Goal: Task Accomplishment & Management: Use online tool/utility

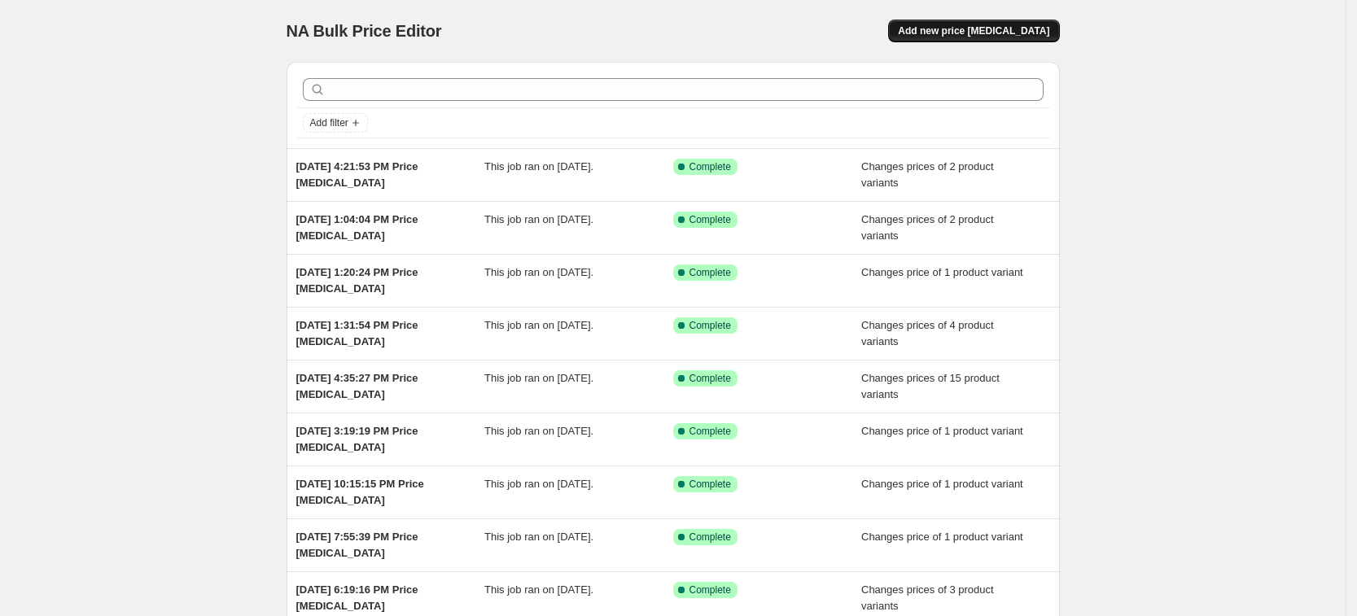
click at [1015, 28] on span "Add new price [MEDICAL_DATA]" at bounding box center [973, 30] width 151 height 13
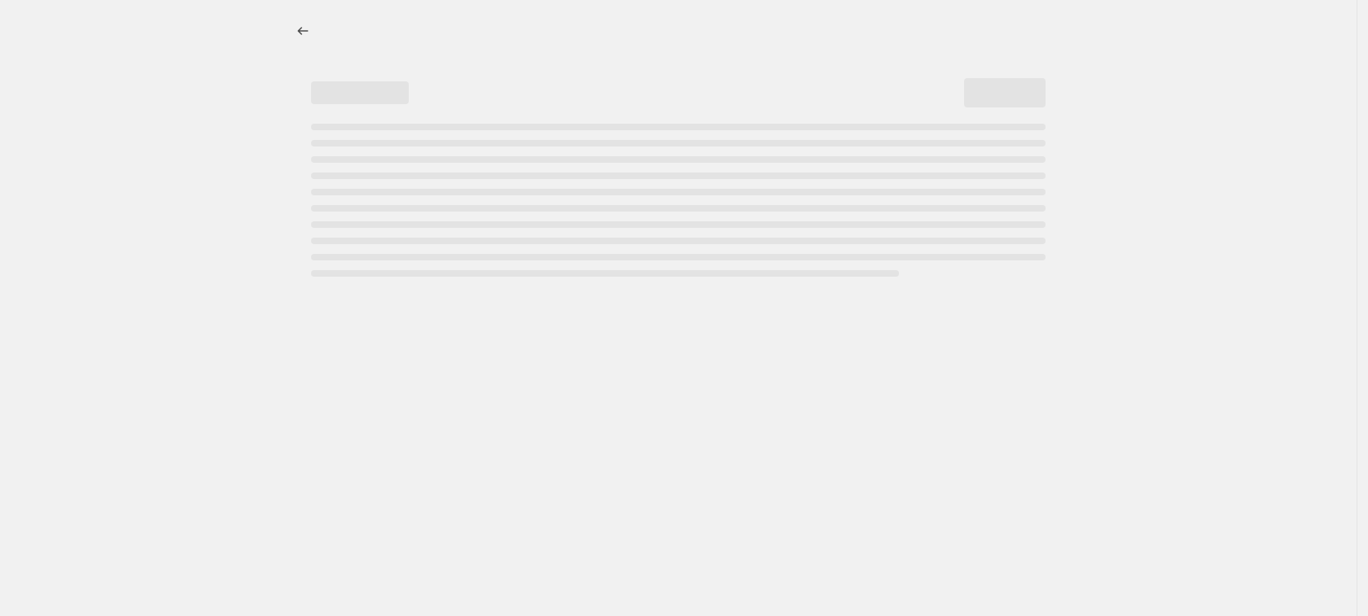
select select "percentage"
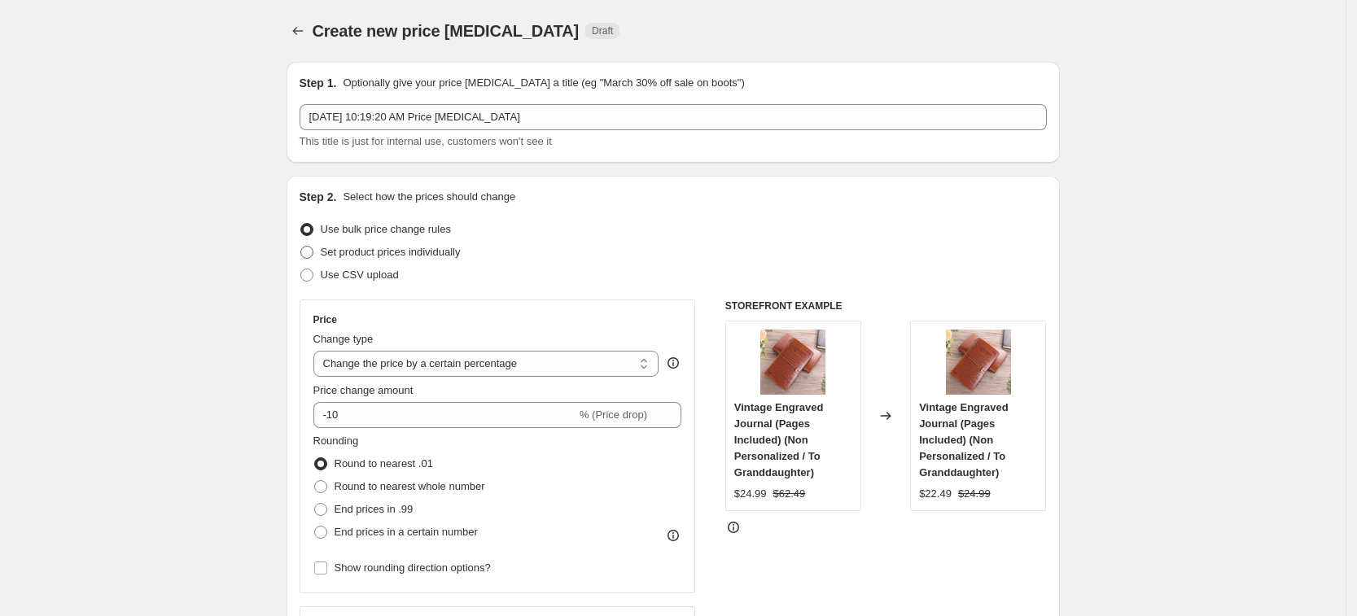
click at [422, 257] on span "Set product prices individually" at bounding box center [391, 252] width 140 height 12
click at [301, 247] on input "Set product prices individually" at bounding box center [300, 246] width 1 height 1
radio input "true"
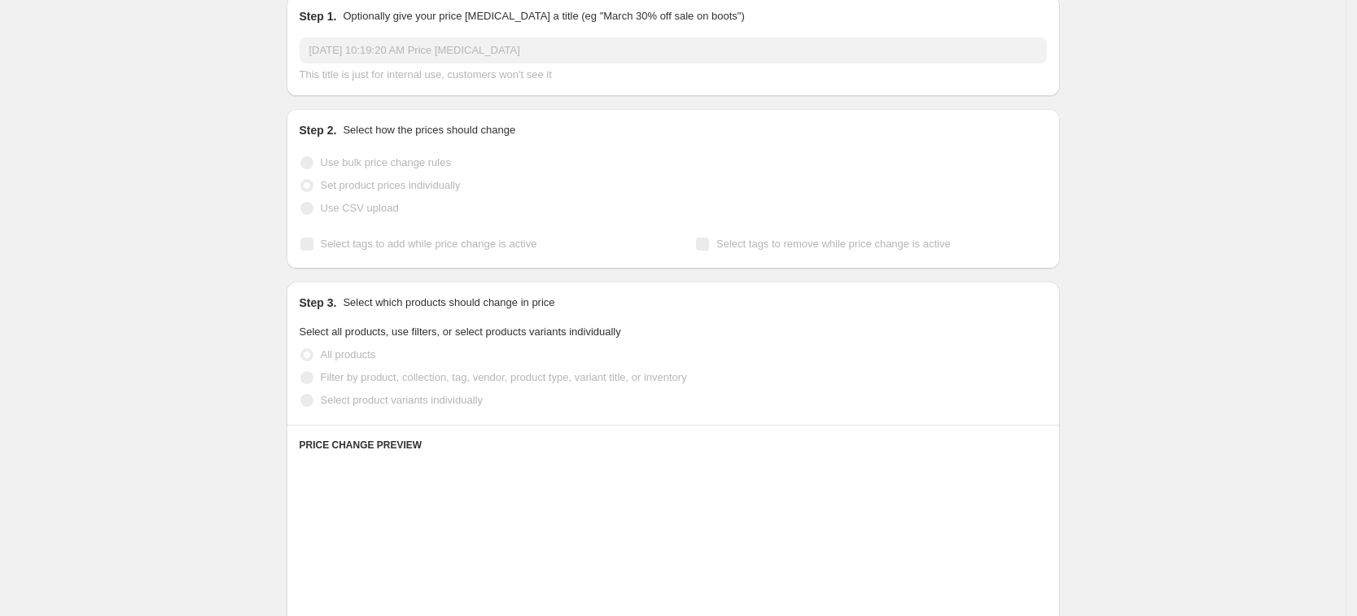
scroll to position [102, 0]
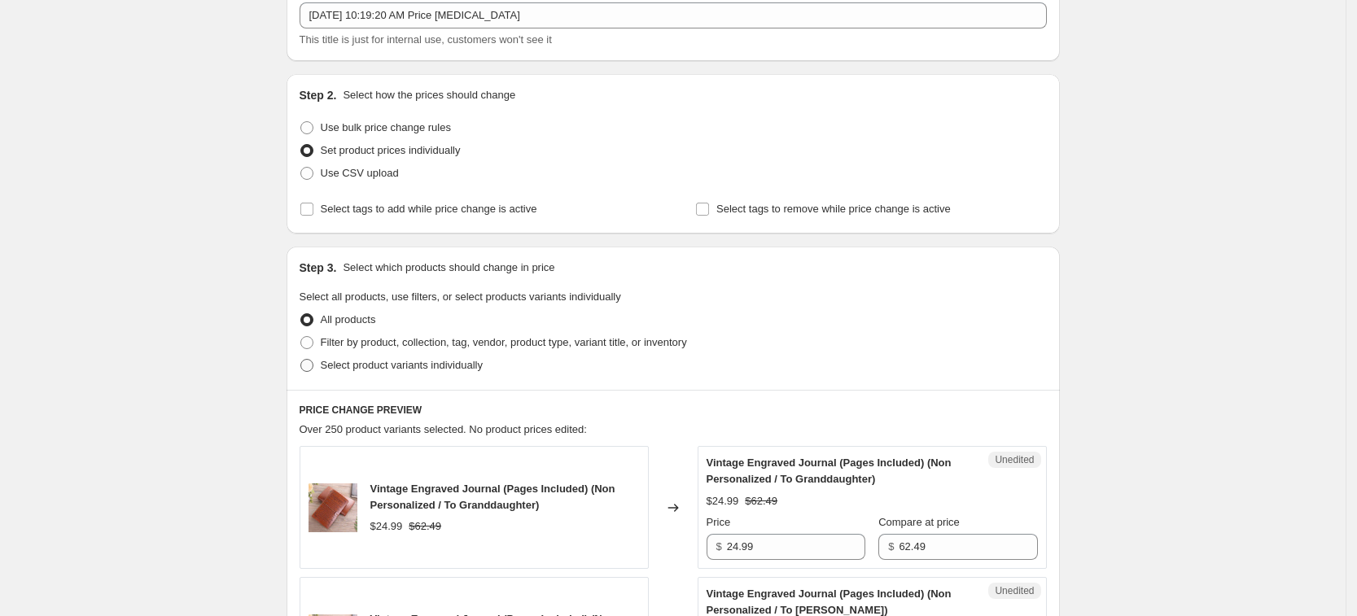
click at [435, 365] on span "Select product variants individually" at bounding box center [402, 365] width 162 height 12
click at [301, 360] on input "Select product variants individually" at bounding box center [300, 359] width 1 height 1
radio input "true"
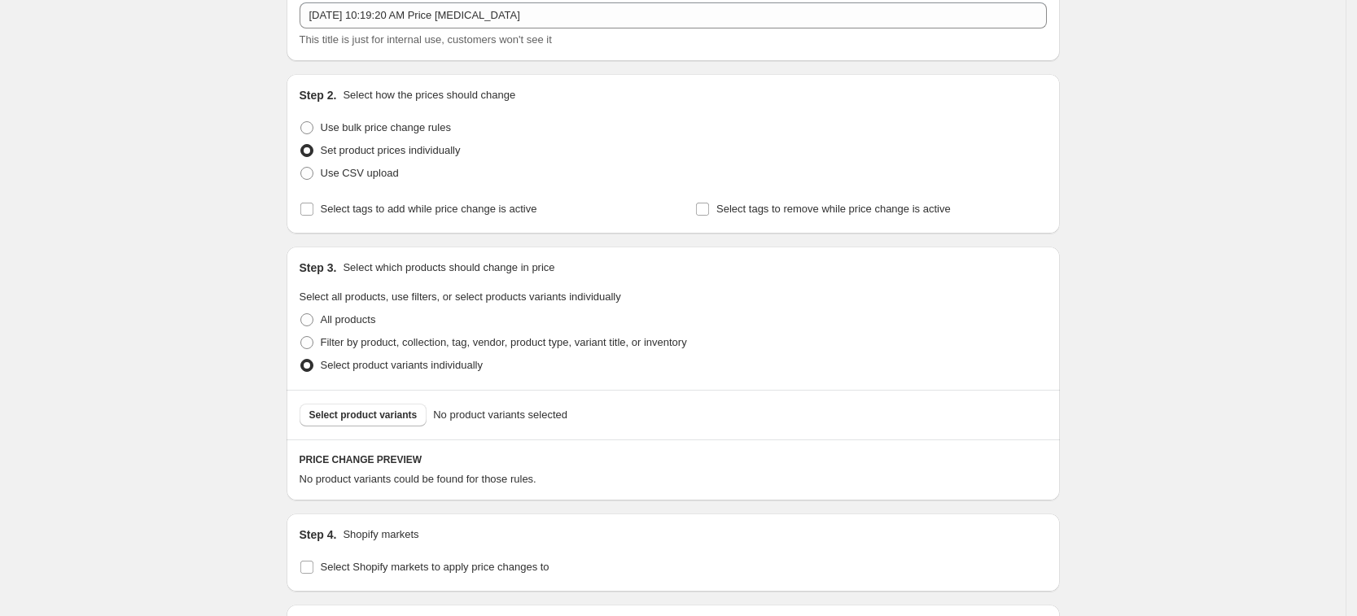
click at [404, 418] on span "Select product variants" at bounding box center [363, 415] width 108 height 13
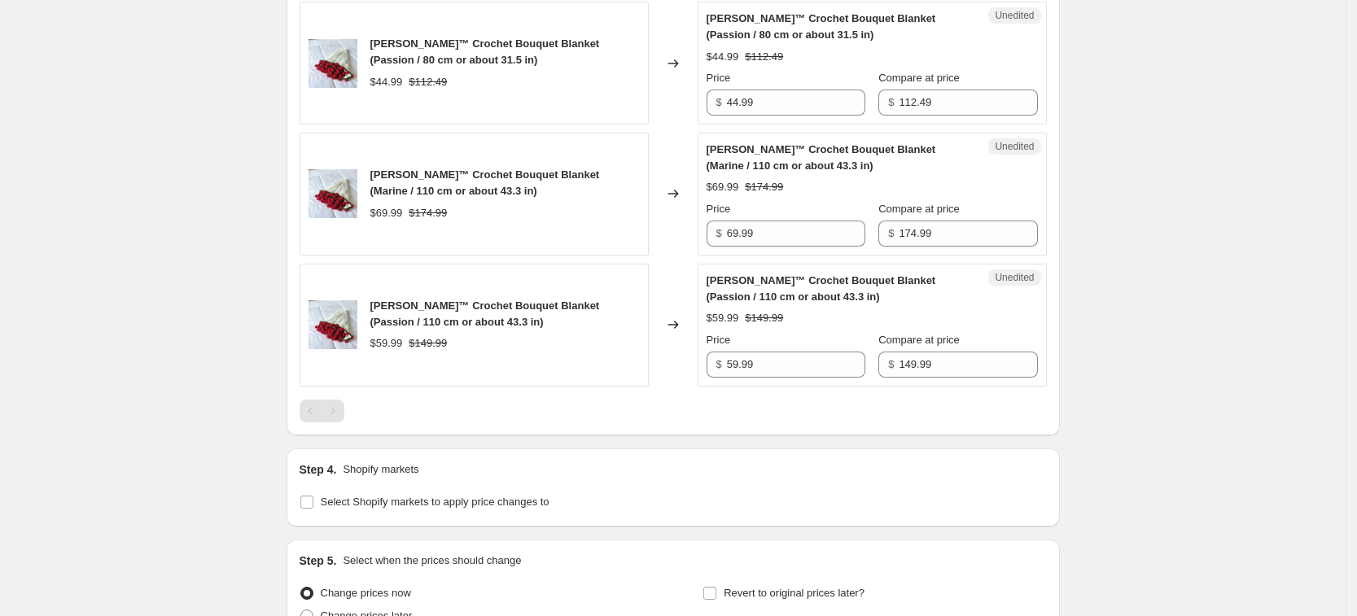
scroll to position [890, 0]
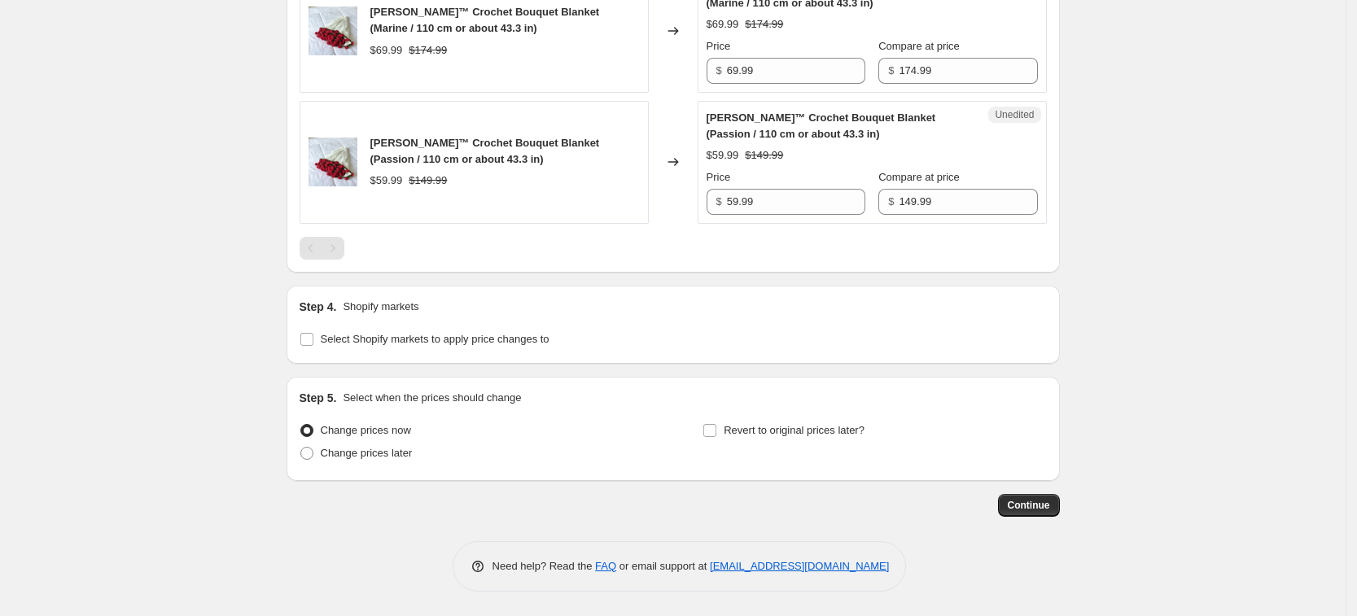
click at [416, 355] on div "Step 4. Shopify markets Select Shopify markets to apply price changes to" at bounding box center [673, 325] width 773 height 78
click at [426, 335] on span "Select Shopify markets to apply price changes to" at bounding box center [435, 339] width 229 height 12
click at [313, 335] on input "Select Shopify markets to apply price changes to" at bounding box center [306, 339] width 13 height 13
checkbox input "true"
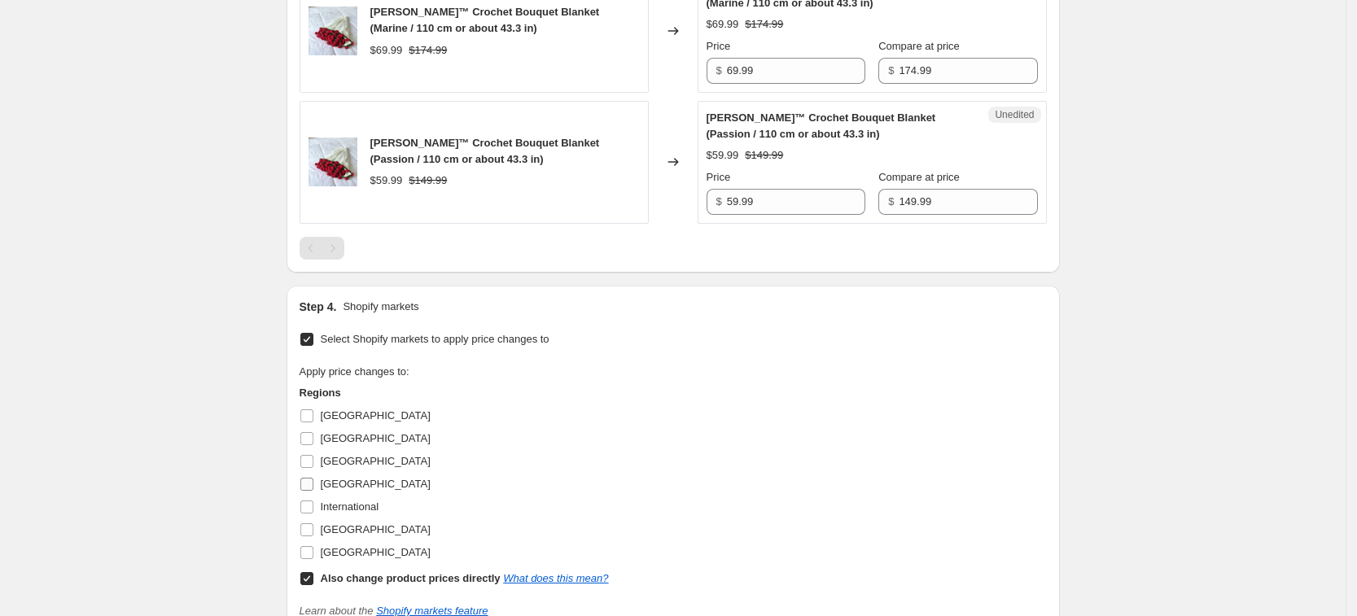
click at [343, 476] on span "[GEOGRAPHIC_DATA]" at bounding box center [376, 484] width 110 height 16
click at [313, 478] on input "[GEOGRAPHIC_DATA]" at bounding box center [306, 484] width 13 height 13
checkbox input "true"
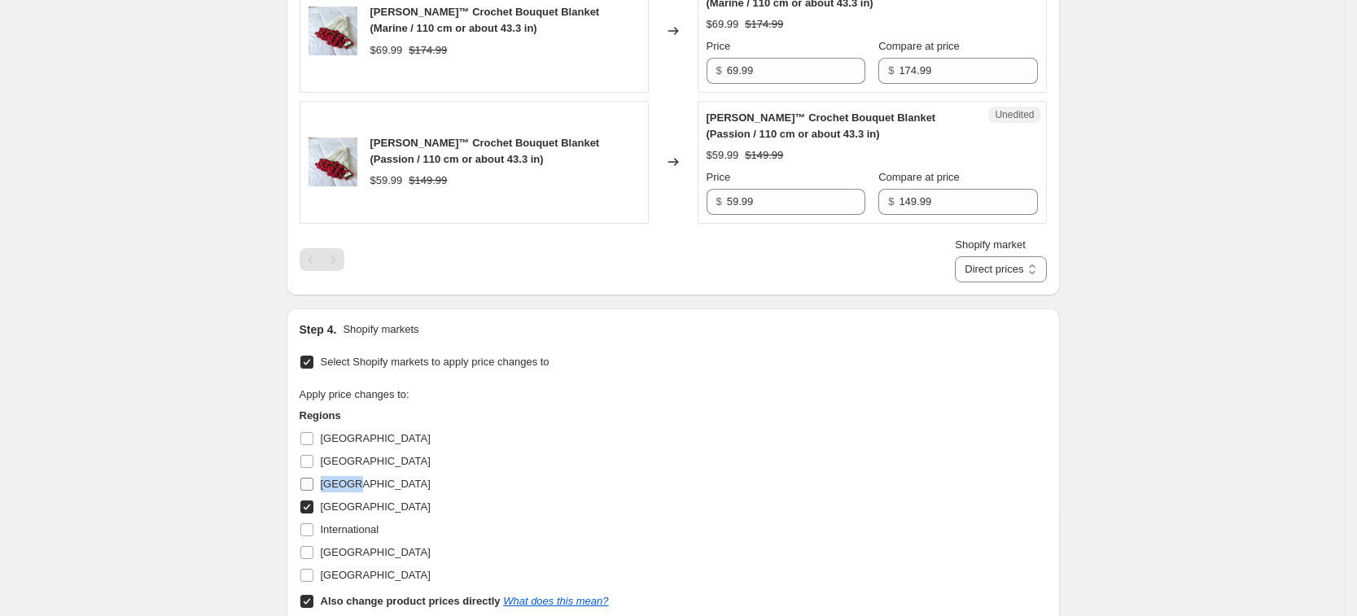
click at [344, 476] on span "[GEOGRAPHIC_DATA]" at bounding box center [376, 484] width 110 height 16
click at [313, 478] on input "[GEOGRAPHIC_DATA]" at bounding box center [306, 484] width 13 height 13
checkbox input "true"
click at [367, 541] on label "[GEOGRAPHIC_DATA]" at bounding box center [365, 552] width 131 height 23
click at [313, 546] on input "[GEOGRAPHIC_DATA]" at bounding box center [306, 552] width 13 height 13
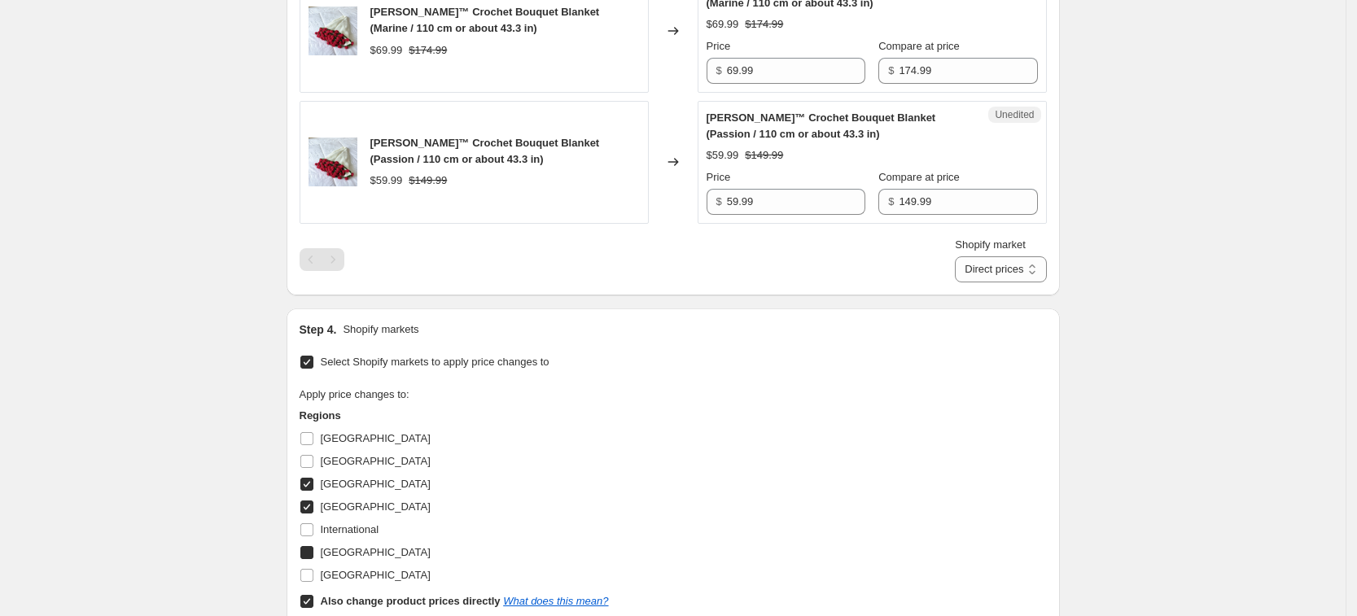
checkbox input "true"
click at [379, 580] on span "[GEOGRAPHIC_DATA]" at bounding box center [376, 575] width 110 height 12
click at [313, 580] on input "[GEOGRAPHIC_DATA]" at bounding box center [306, 575] width 13 height 13
checkbox input "true"
click at [402, 597] on b "Also change product prices directly" at bounding box center [411, 601] width 180 height 12
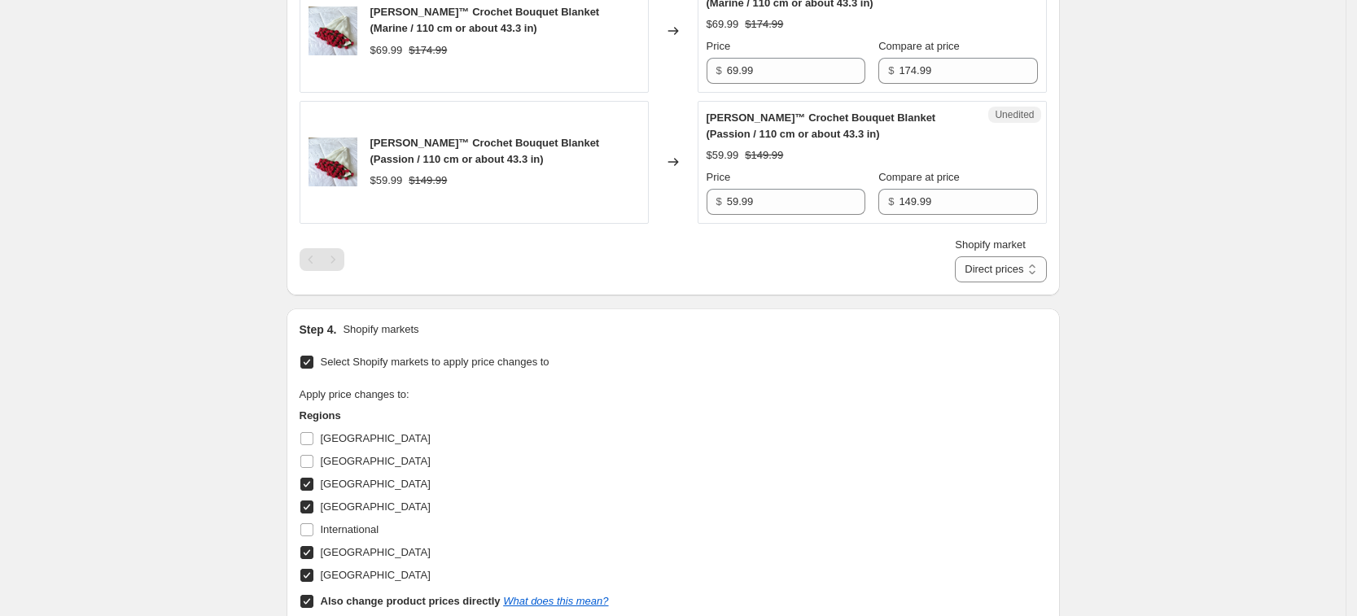
click at [313, 597] on input "Also change product prices directly What does this mean?" at bounding box center [306, 601] width 13 height 13
checkbox input "false"
select select "7201456197"
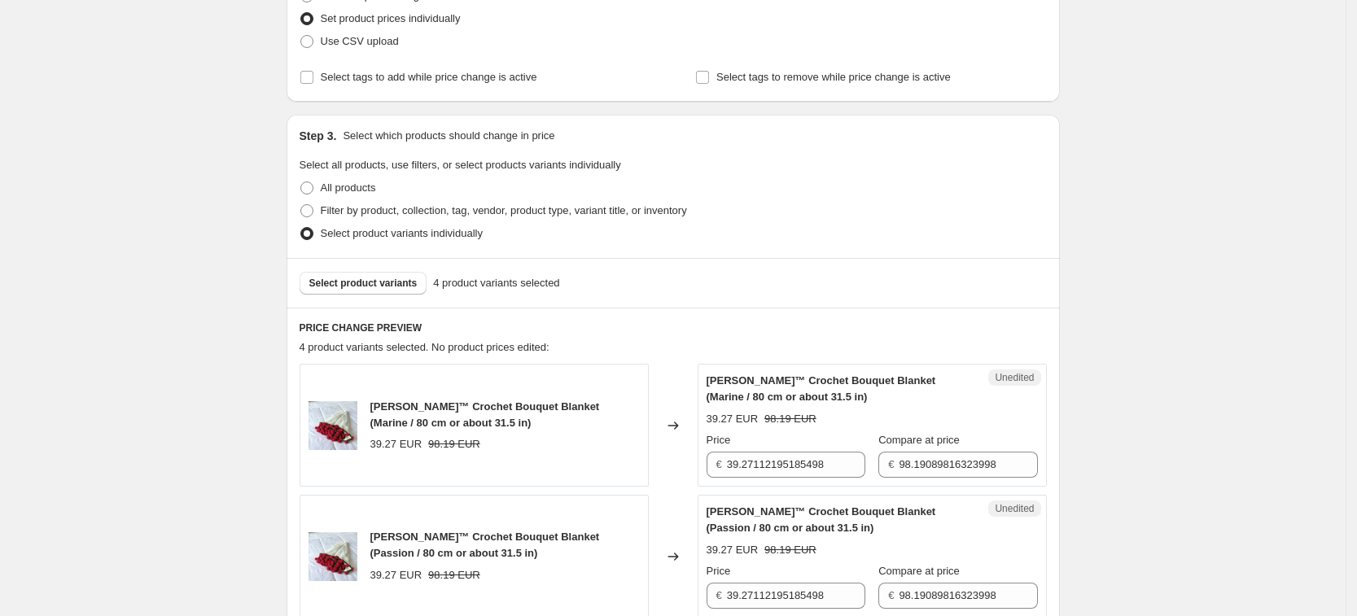
scroll to position [611, 0]
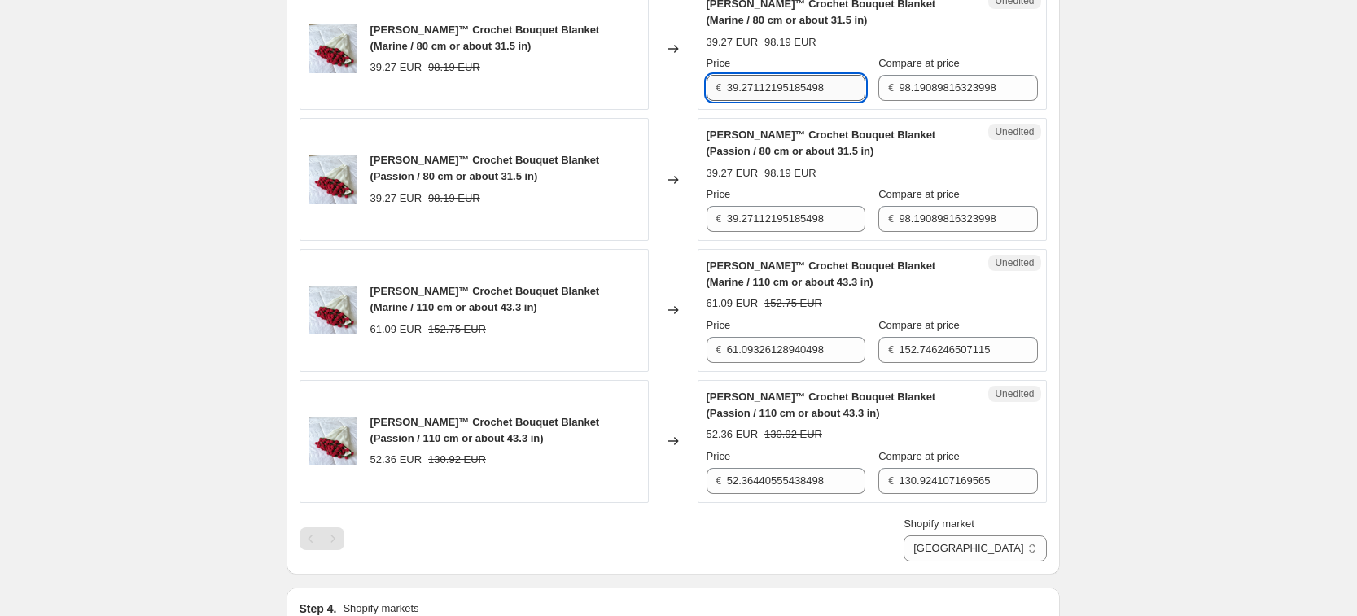
click at [822, 94] on input "39.27112195185498" at bounding box center [796, 88] width 138 height 26
type input "44.99"
click at [824, 354] on input "61.09326128940498" at bounding box center [796, 350] width 138 height 26
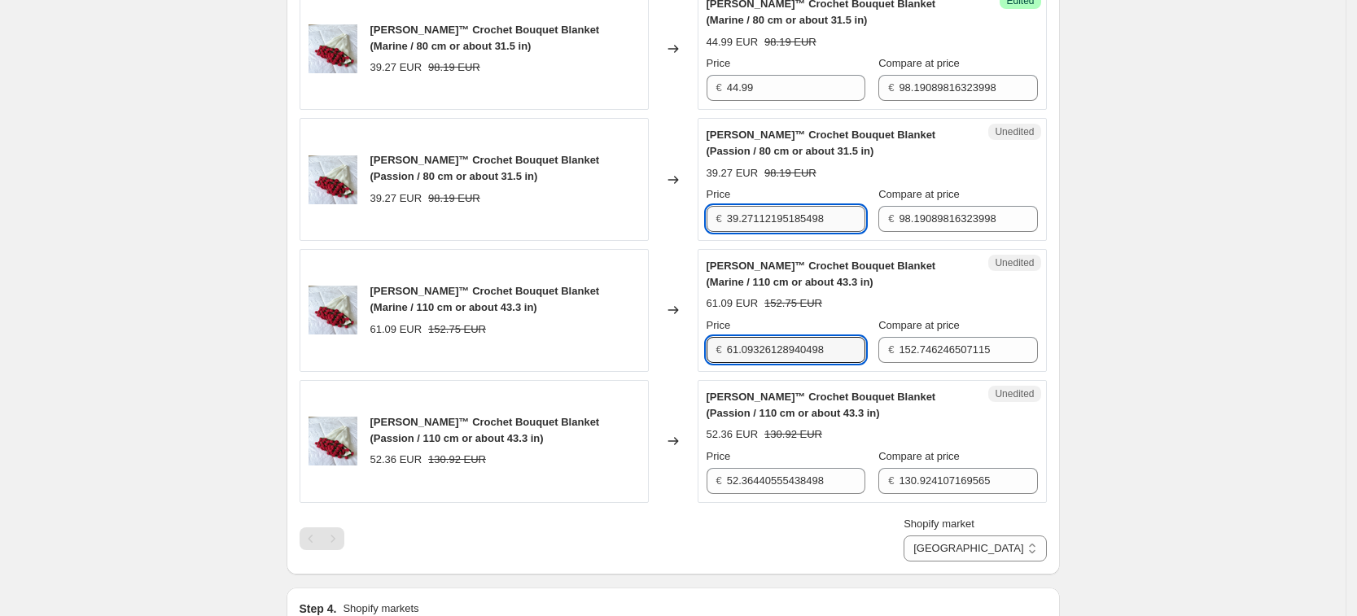
click at [803, 229] on input "39.27112195185498" at bounding box center [796, 219] width 138 height 26
type input "44.99"
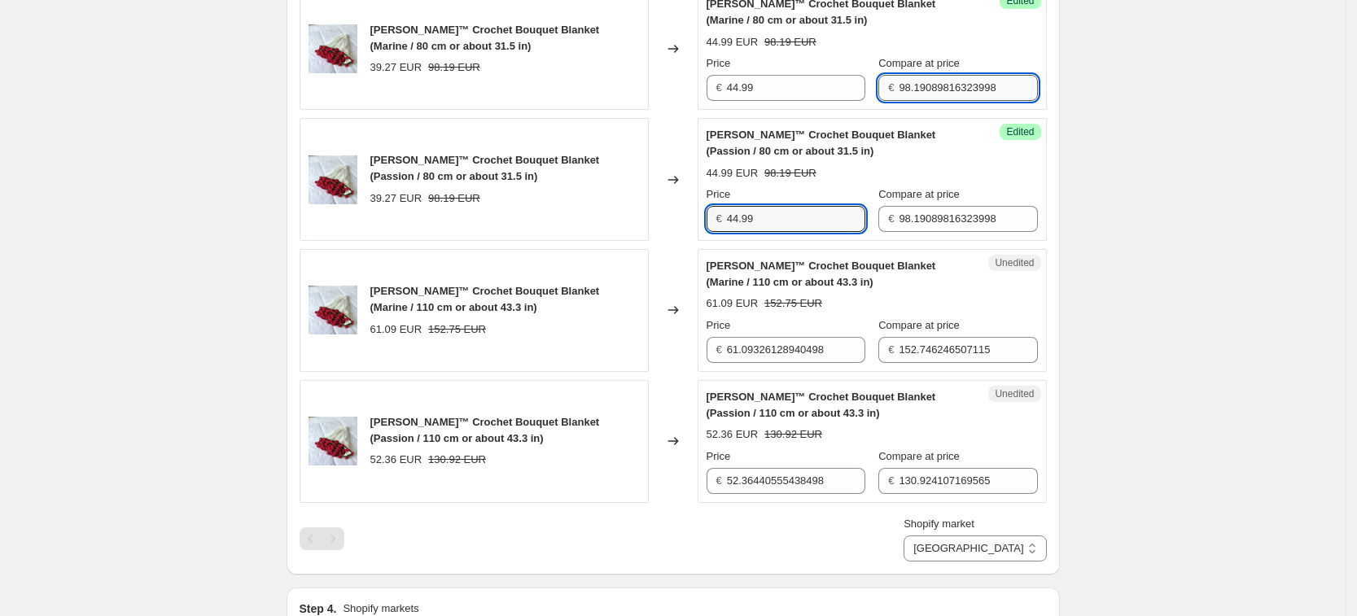
click at [934, 84] on input "98.19089816323998" at bounding box center [968, 88] width 138 height 26
type input "112.49"
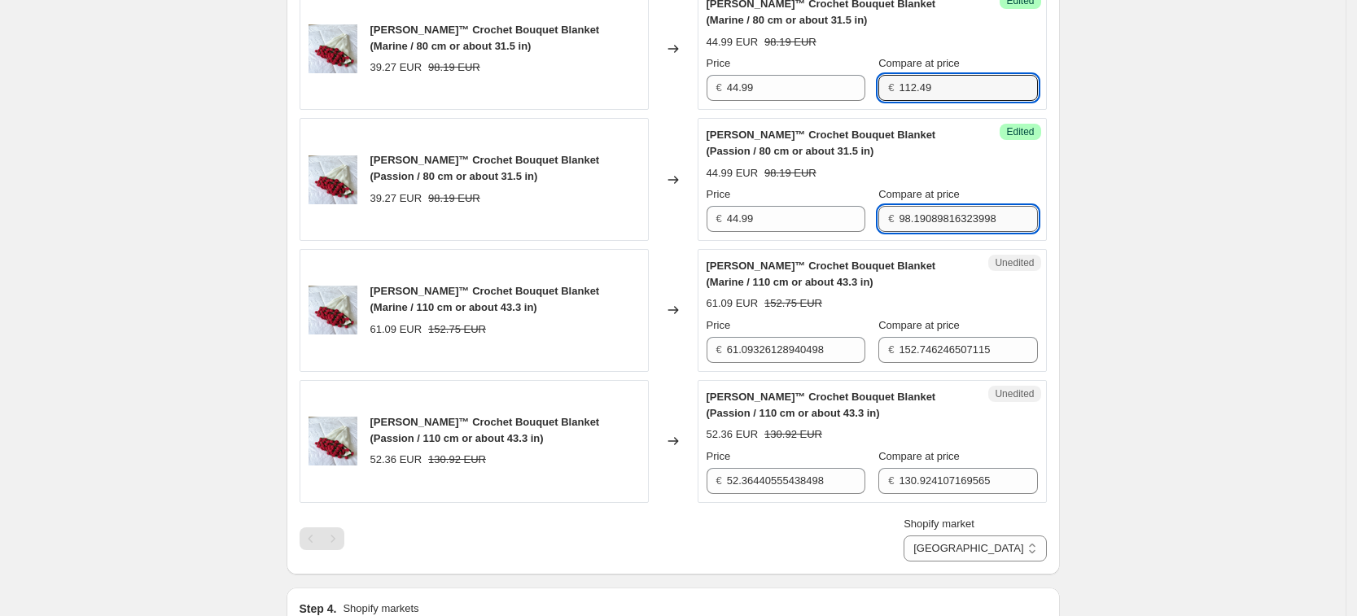
click at [937, 219] on input "98.19089816323998" at bounding box center [968, 219] width 138 height 26
type input "112.49"
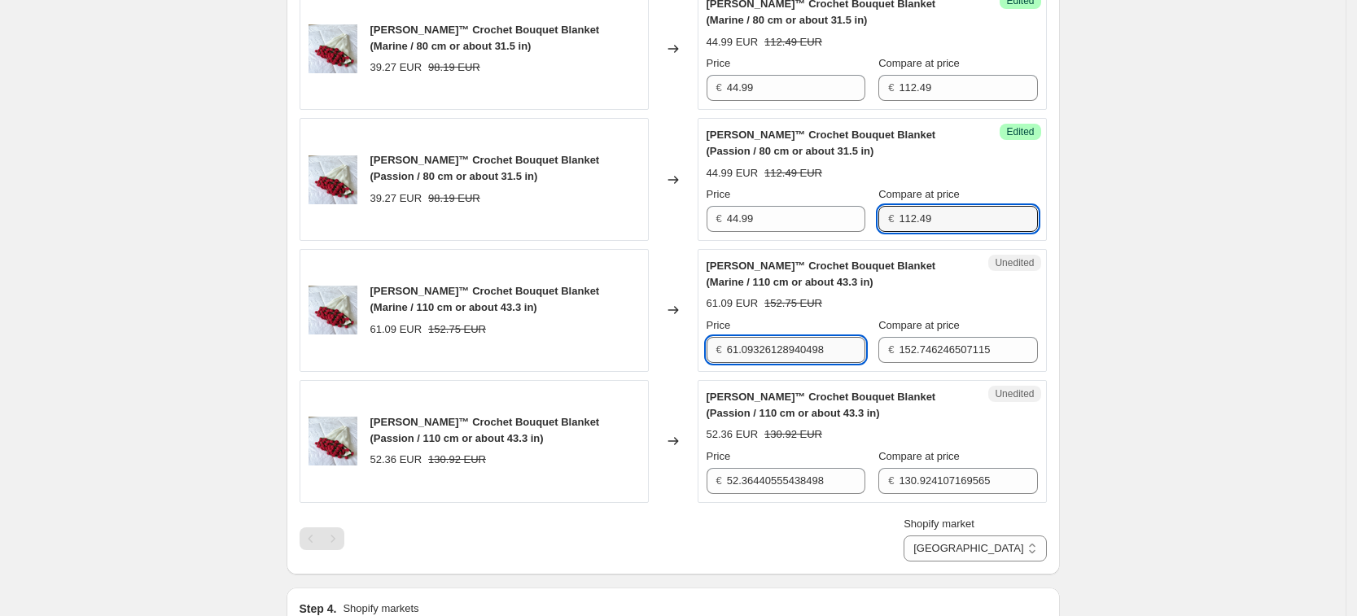
click at [775, 357] on input "61.09326128940498" at bounding box center [796, 350] width 138 height 26
type input "69.99"
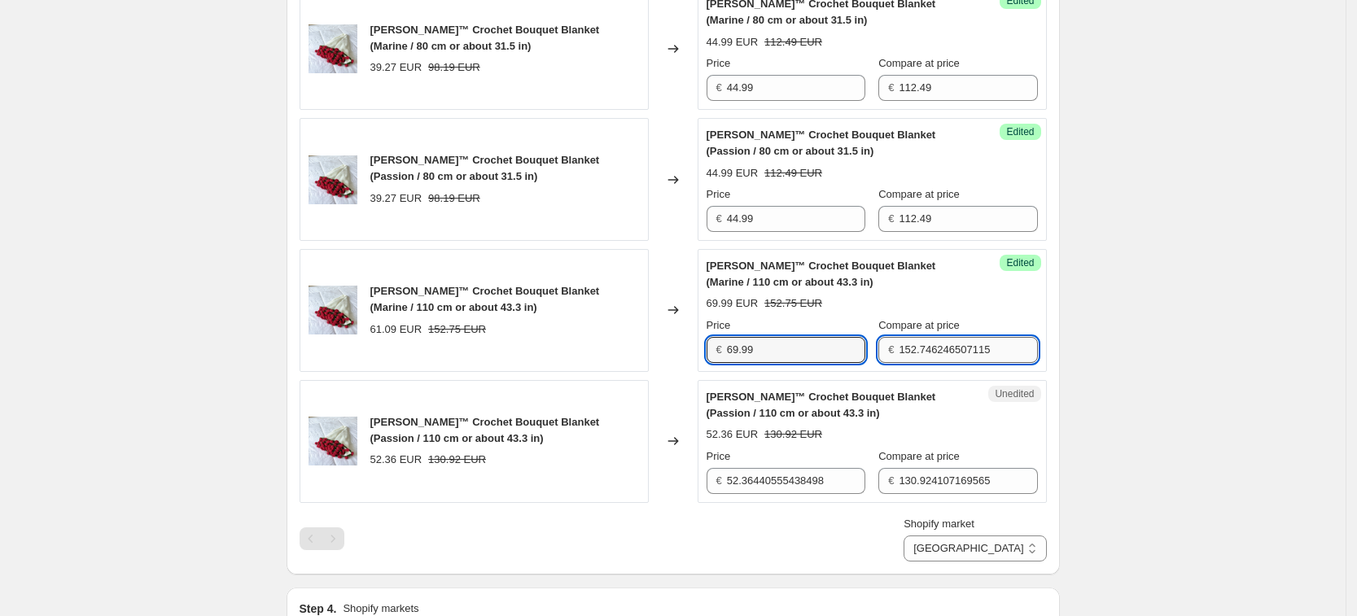
click at [948, 352] on input "152.746246507115" at bounding box center [968, 350] width 138 height 26
type input "174.99"
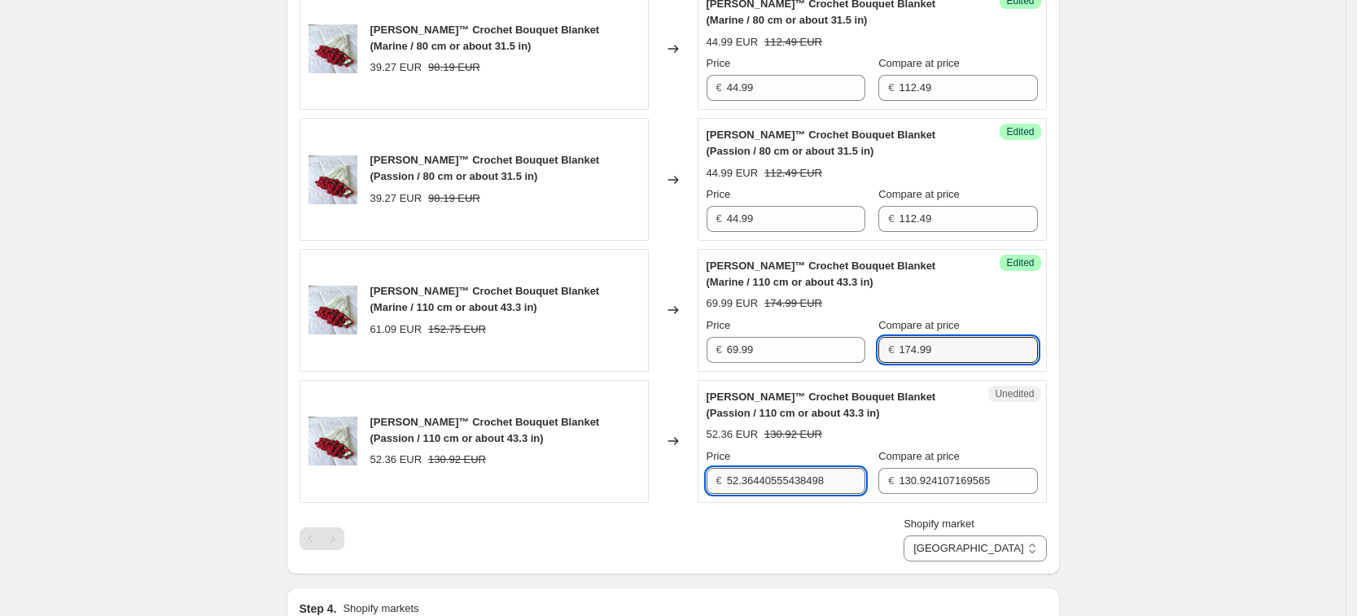
click at [790, 478] on input "52.36440555438498" at bounding box center [796, 481] width 138 height 26
type input "59.99"
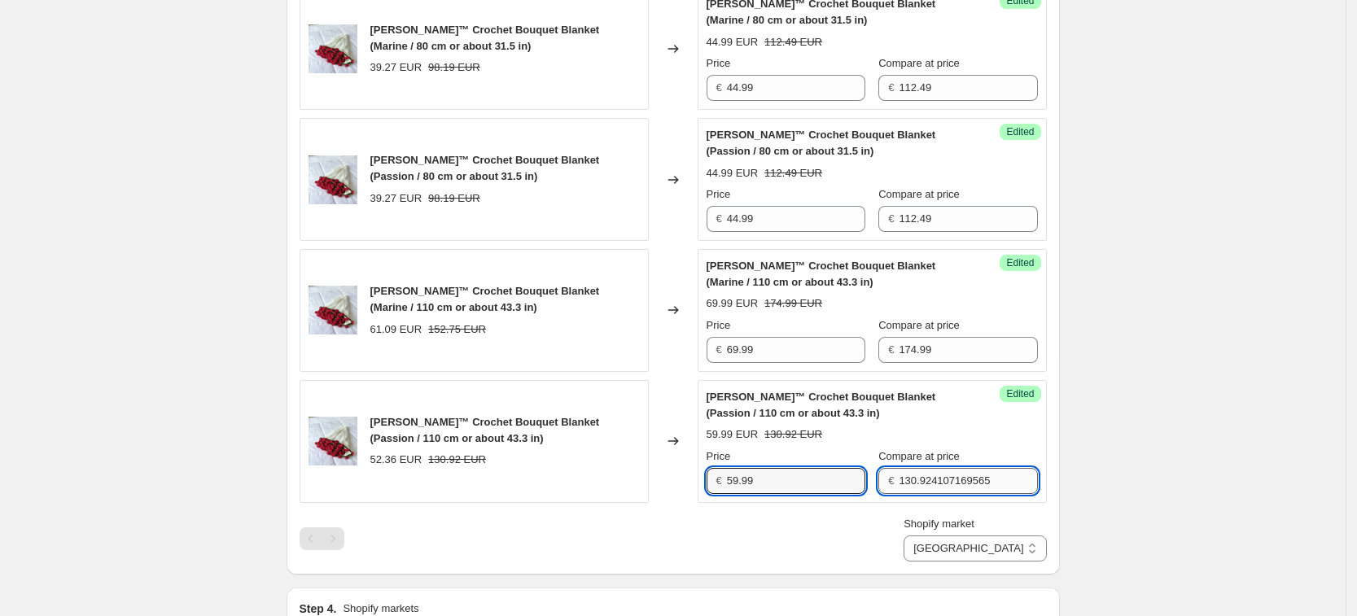
click at [968, 472] on input "130.924107169565" at bounding box center [968, 481] width 138 height 26
type input "149.99"
click at [1118, 356] on div "Create new price [MEDICAL_DATA]. This page is ready Create new price [MEDICAL_D…" at bounding box center [673, 287] width 1346 height 1797
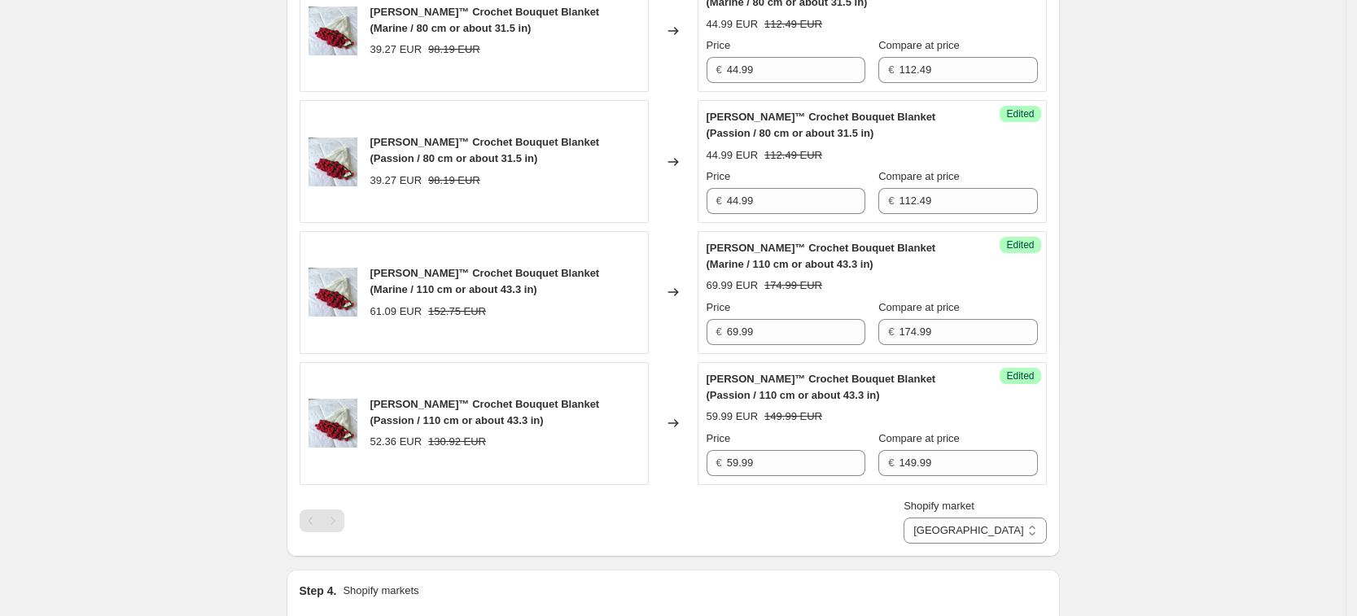
scroll to position [1018, 0]
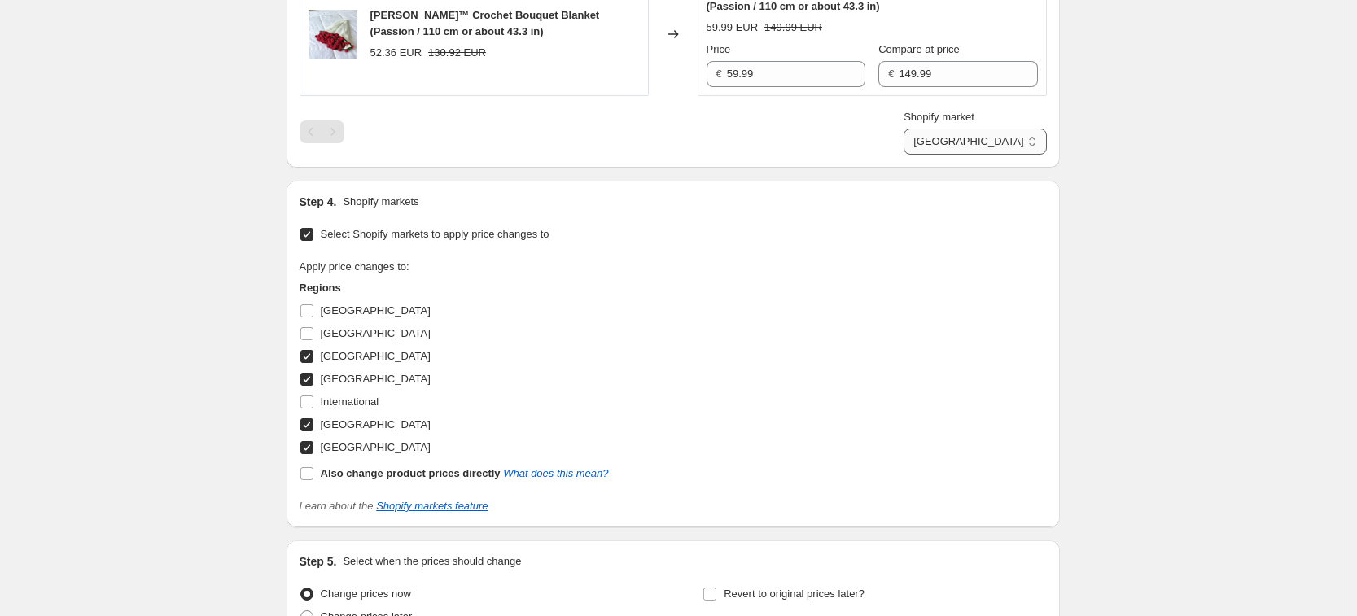
drag, startPoint x: 988, startPoint y: 133, endPoint x: 999, endPoint y: 151, distance: 21.5
click at [990, 138] on select "[GEOGRAPHIC_DATA] [GEOGRAPHIC_DATA] [GEOGRAPHIC_DATA] [GEOGRAPHIC_DATA]" at bounding box center [975, 142] width 142 height 26
select select "7201488965"
click at [977, 155] on select "[GEOGRAPHIC_DATA] [GEOGRAPHIC_DATA] [GEOGRAPHIC_DATA] [GEOGRAPHIC_DATA]" at bounding box center [975, 142] width 142 height 26
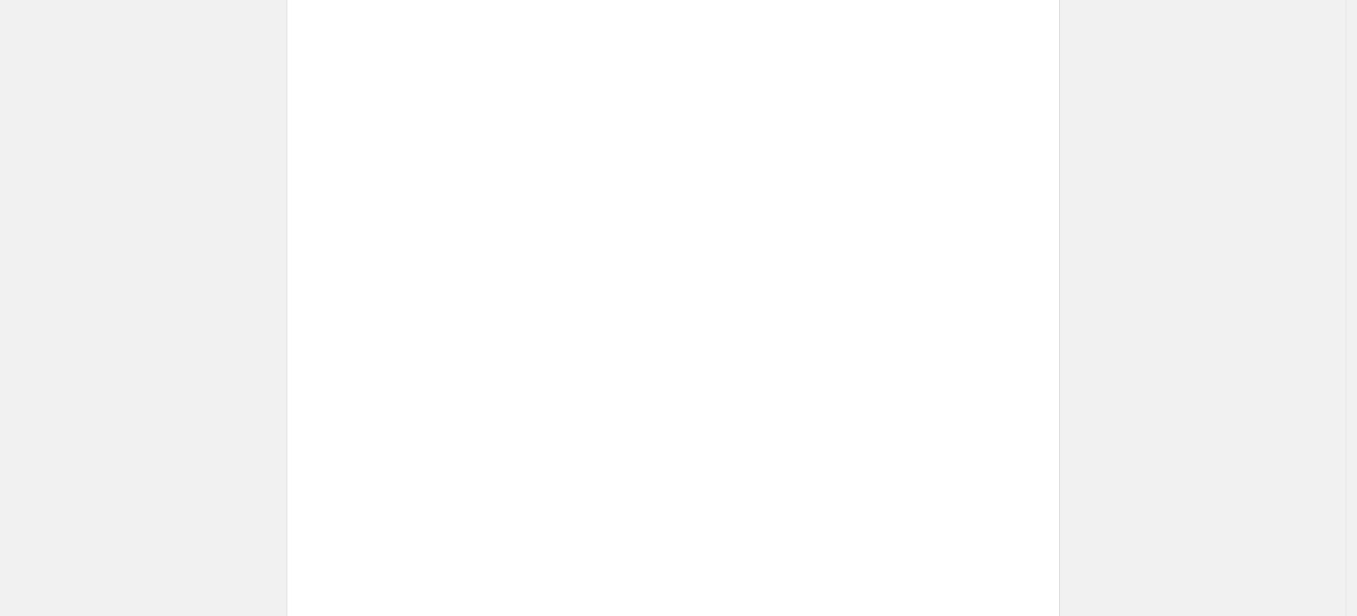
scroll to position [611, 0]
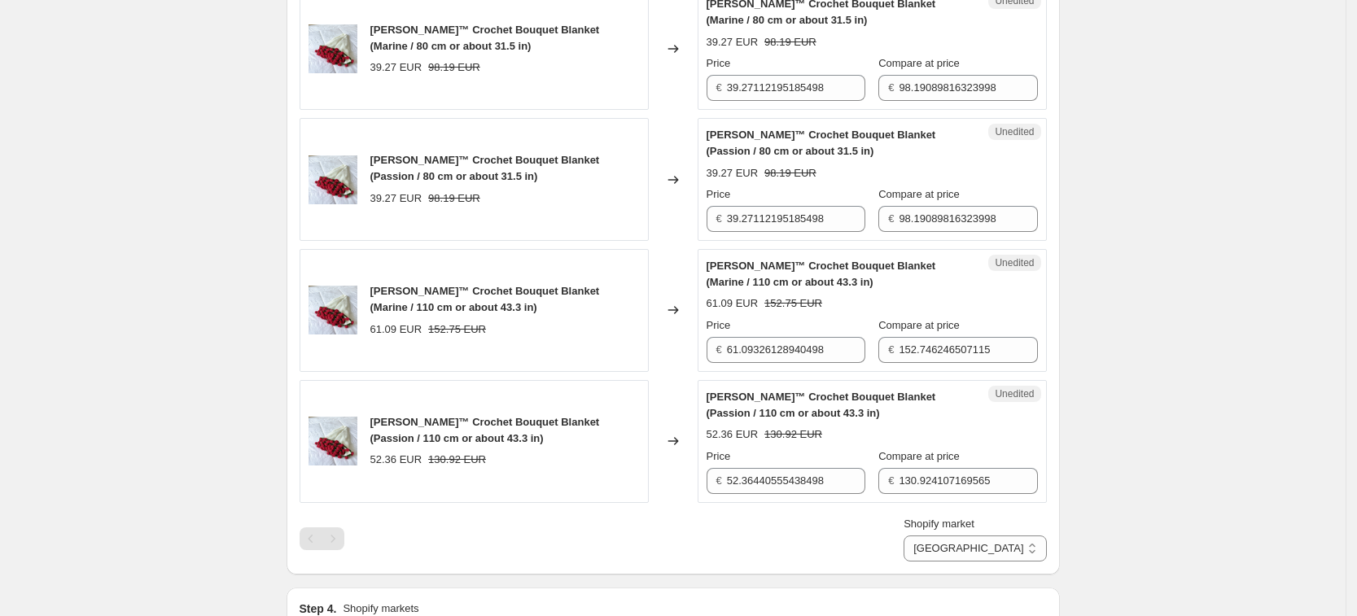
click at [817, 106] on div "Unedited [PERSON_NAME]™ Crochet Bouquet Blanket (Marine / 80 cm or about 31.5 i…" at bounding box center [872, 48] width 349 height 123
click at [825, 80] on input "39.27112195185498" at bounding box center [796, 88] width 138 height 26
type input "44.99"
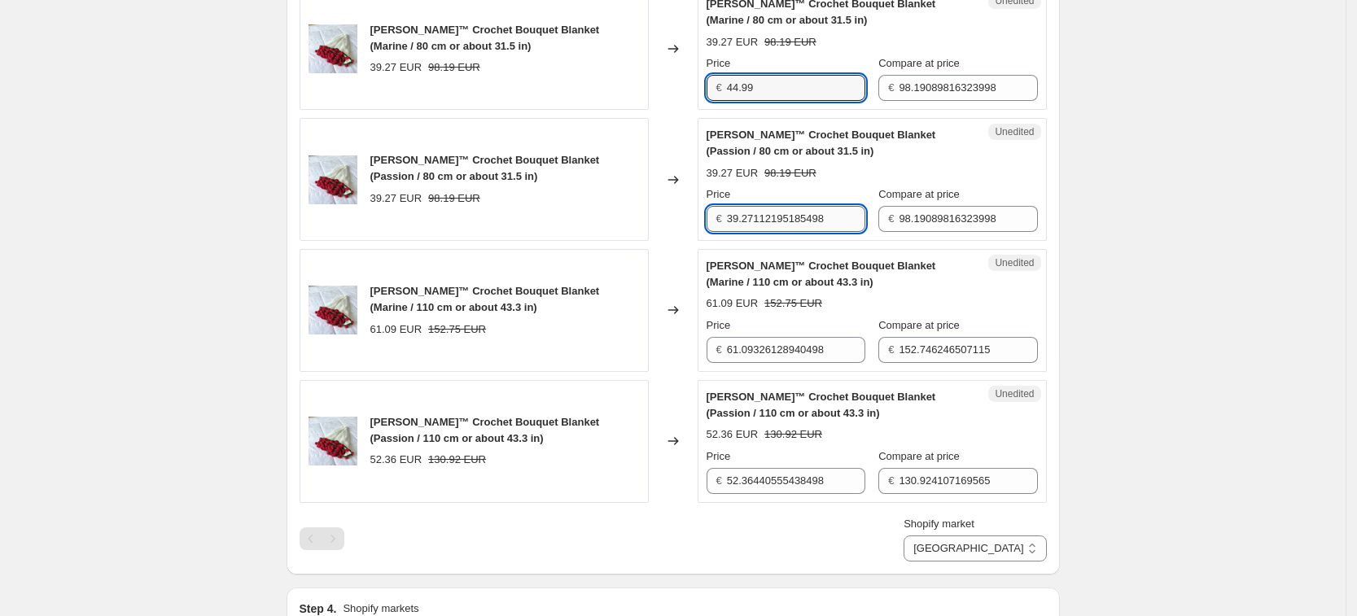
click at [805, 212] on input "39.27112195185498" at bounding box center [796, 219] width 138 height 26
type input "44.99"
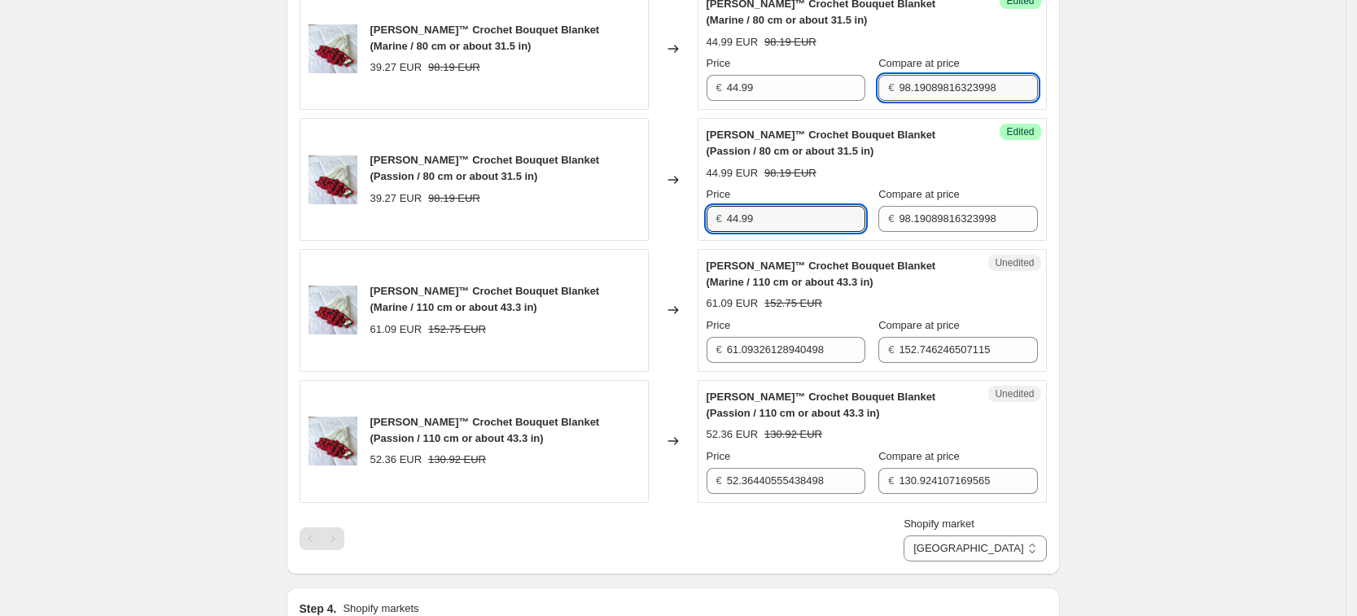
click at [921, 84] on input "98.19089816323998" at bounding box center [968, 88] width 138 height 26
click at [921, 83] on input "98.19089816323998" at bounding box center [968, 88] width 138 height 26
type input "112.49"
click at [948, 233] on div "Success Edited [PERSON_NAME]™ Crochet Bouquet Blanket (Passion / 80 cm or about…" at bounding box center [872, 179] width 349 height 123
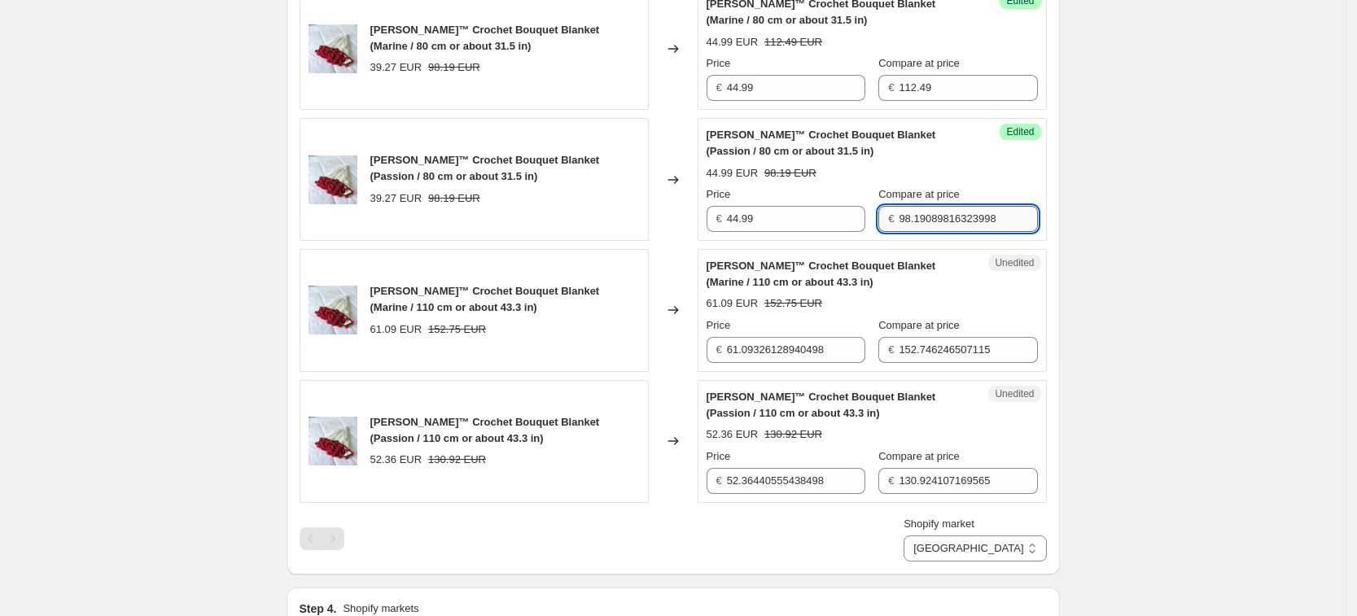
click at [943, 216] on input "98.19089816323998" at bounding box center [968, 219] width 138 height 26
type input "112.49"
click at [807, 349] on input "61.09326128940498" at bounding box center [796, 350] width 138 height 26
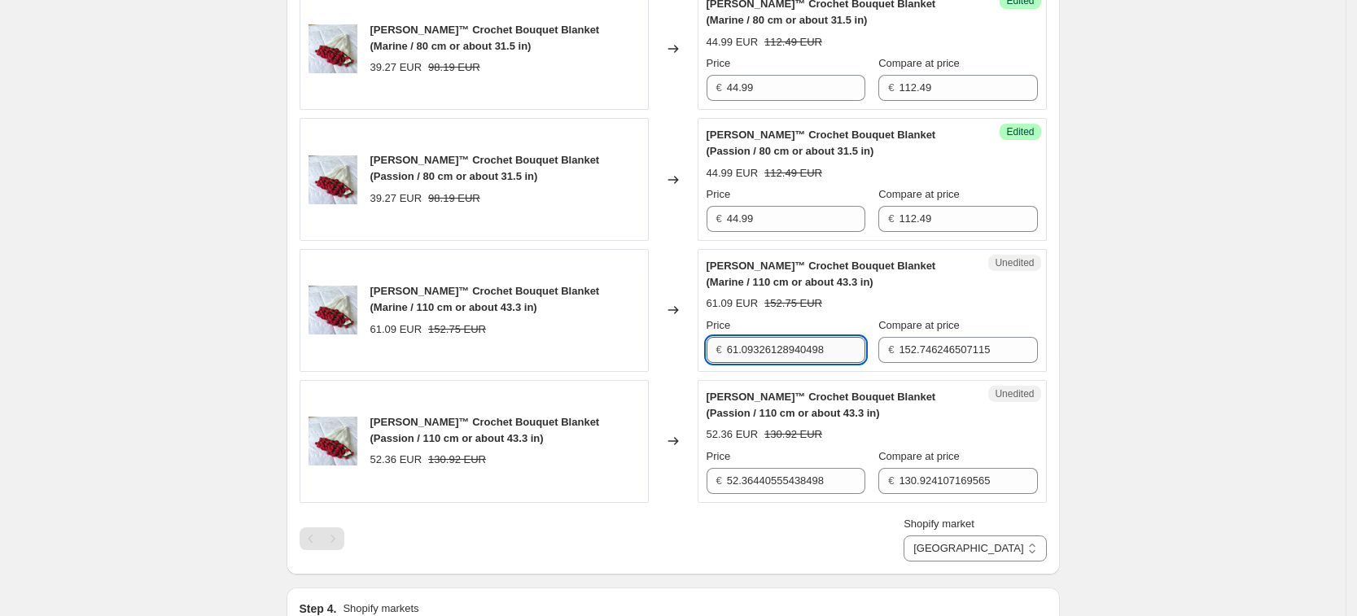
click at [807, 349] on input "61.09326128940498" at bounding box center [796, 350] width 138 height 26
type input "69.99"
click at [768, 444] on div "[PERSON_NAME]™ Crochet Bouquet Blanket (Passion / 110 cm or about 43.3 in) 52.3…" at bounding box center [872, 441] width 331 height 105
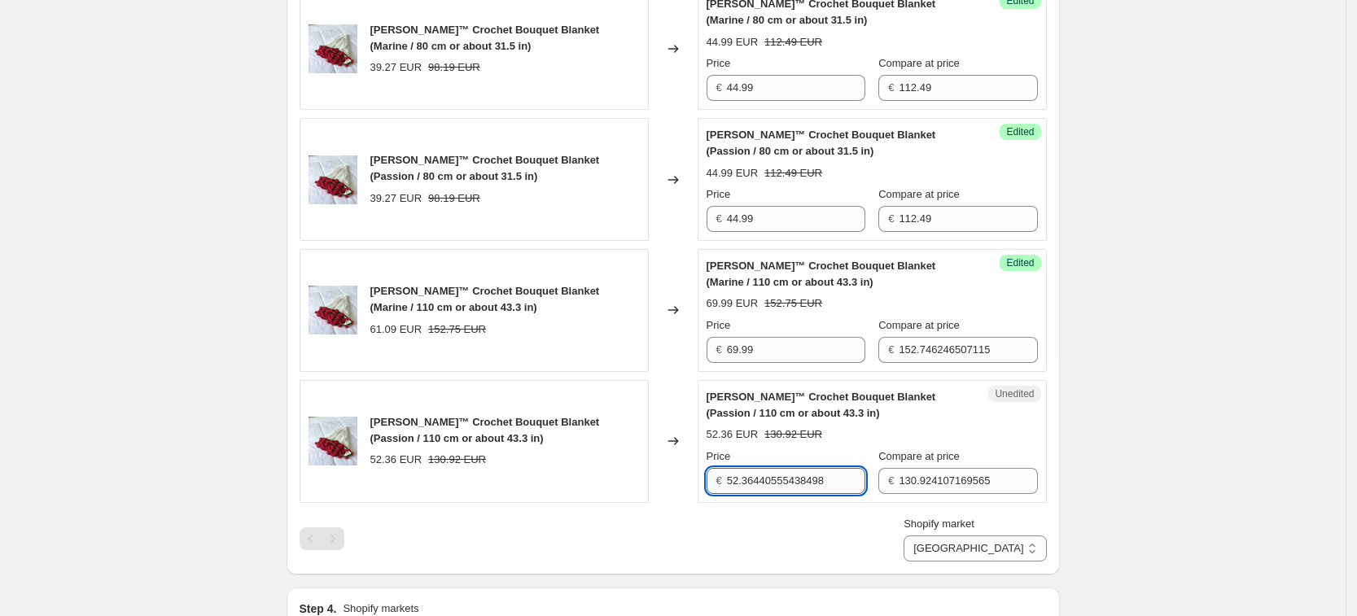
click at [772, 479] on input "52.36440555438498" at bounding box center [796, 481] width 138 height 26
type input "59.99"
click at [942, 465] on div "Compare at price € 130.924107169565" at bounding box center [957, 472] width 159 height 46
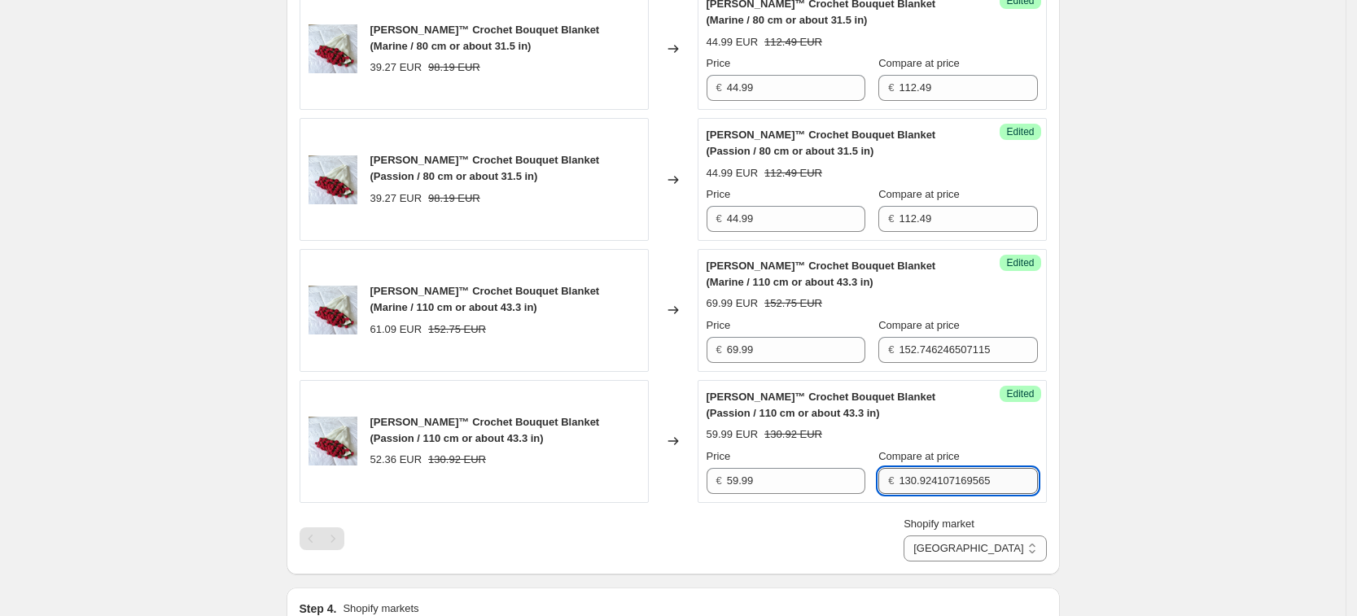
click at [932, 487] on input "130.924107169565" at bounding box center [968, 481] width 138 height 26
type input "149.99"
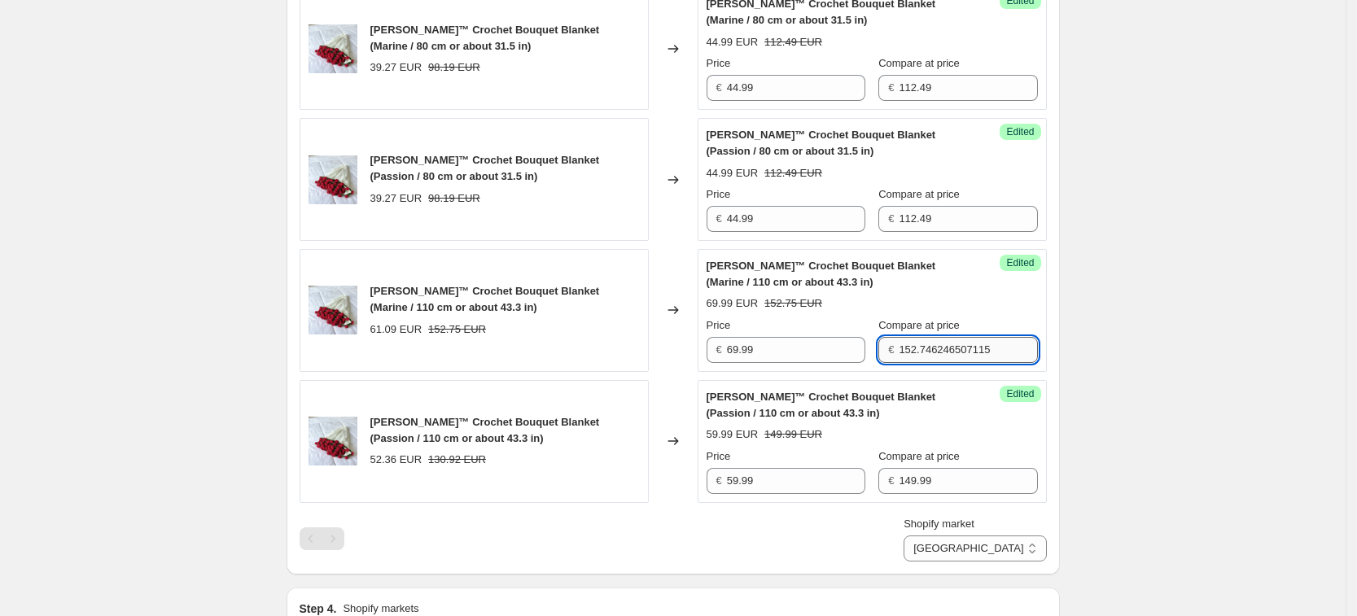
click at [931, 339] on input "152.746246507115" at bounding box center [968, 350] width 138 height 26
type input "174.99"
click at [1144, 306] on div "Create new price [MEDICAL_DATA]. This page is ready Create new price [MEDICAL_D…" at bounding box center [673, 287] width 1346 height 1797
click at [1005, 553] on select "[GEOGRAPHIC_DATA] [GEOGRAPHIC_DATA] [GEOGRAPHIC_DATA] [GEOGRAPHIC_DATA]" at bounding box center [975, 549] width 142 height 26
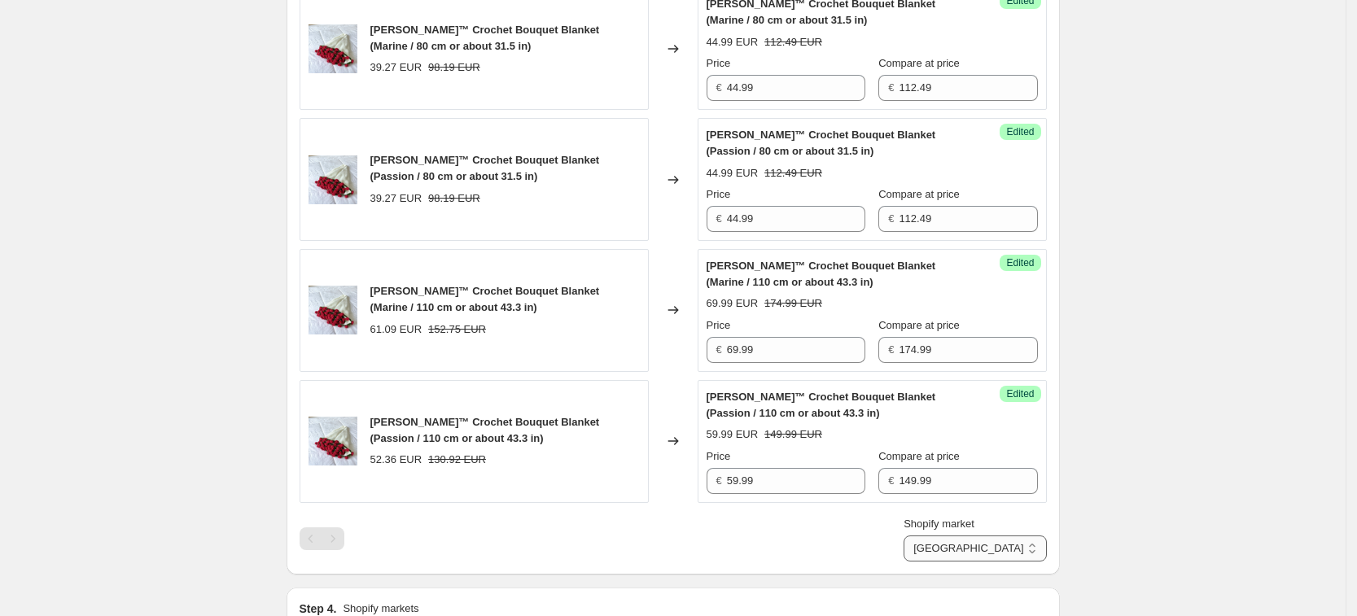
select select "7201521733"
click at [942, 562] on select "[GEOGRAPHIC_DATA] [GEOGRAPHIC_DATA] [GEOGRAPHIC_DATA] [GEOGRAPHIC_DATA]" at bounding box center [975, 549] width 142 height 26
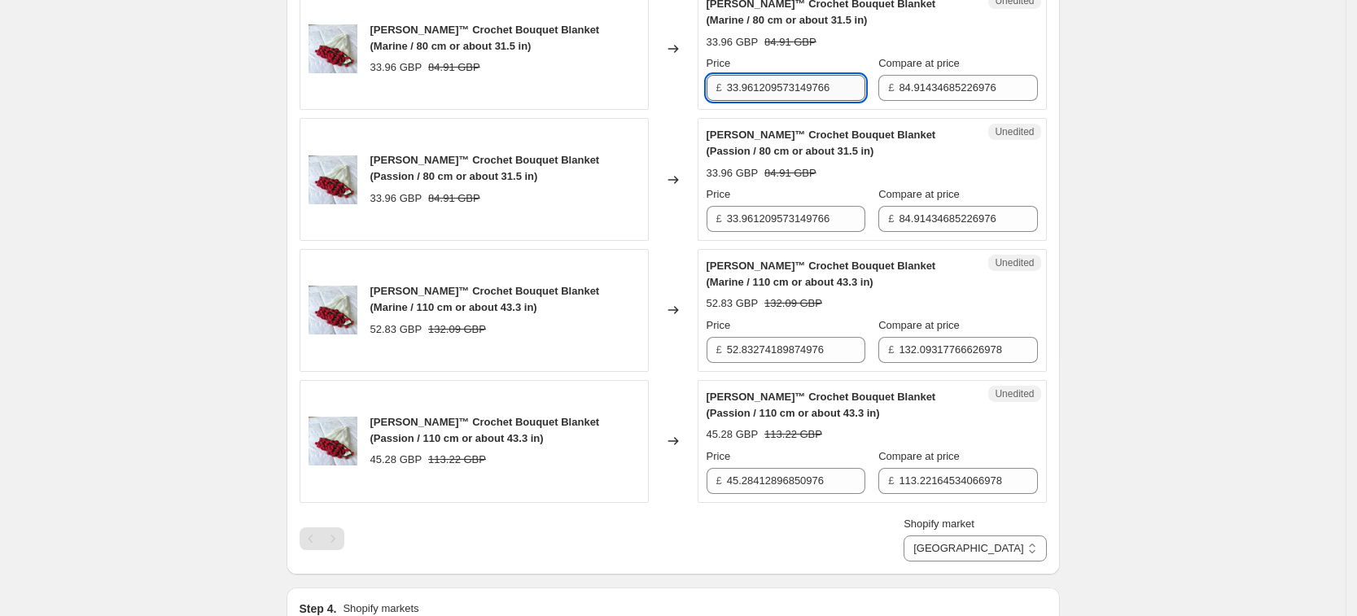
click at [784, 89] on input "33.961209573149766" at bounding box center [796, 88] width 138 height 26
type input "44.99"
click at [785, 236] on div "Unedited [PERSON_NAME]™ Crochet Bouquet Blanket (Passion / 80 cm or about 31.5 …" at bounding box center [872, 179] width 349 height 123
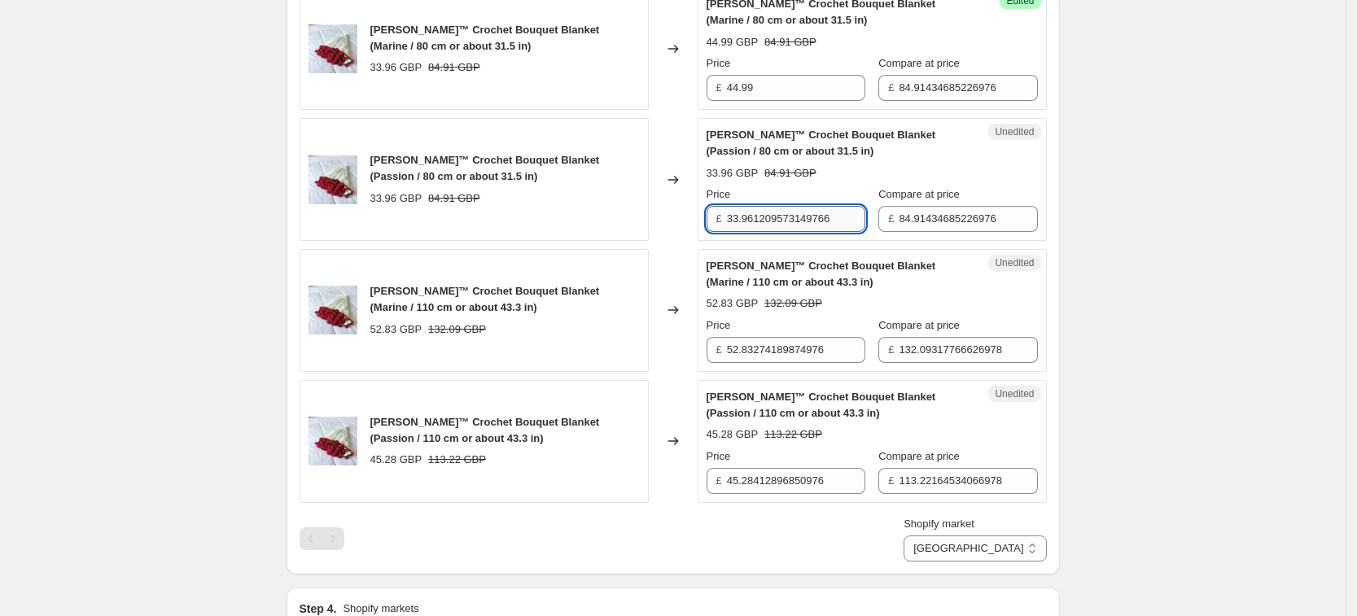
click at [786, 224] on input "33.961209573149766" at bounding box center [796, 219] width 138 height 26
type input "44.99"
click at [782, 355] on input "52.83274189874976" at bounding box center [796, 350] width 138 height 26
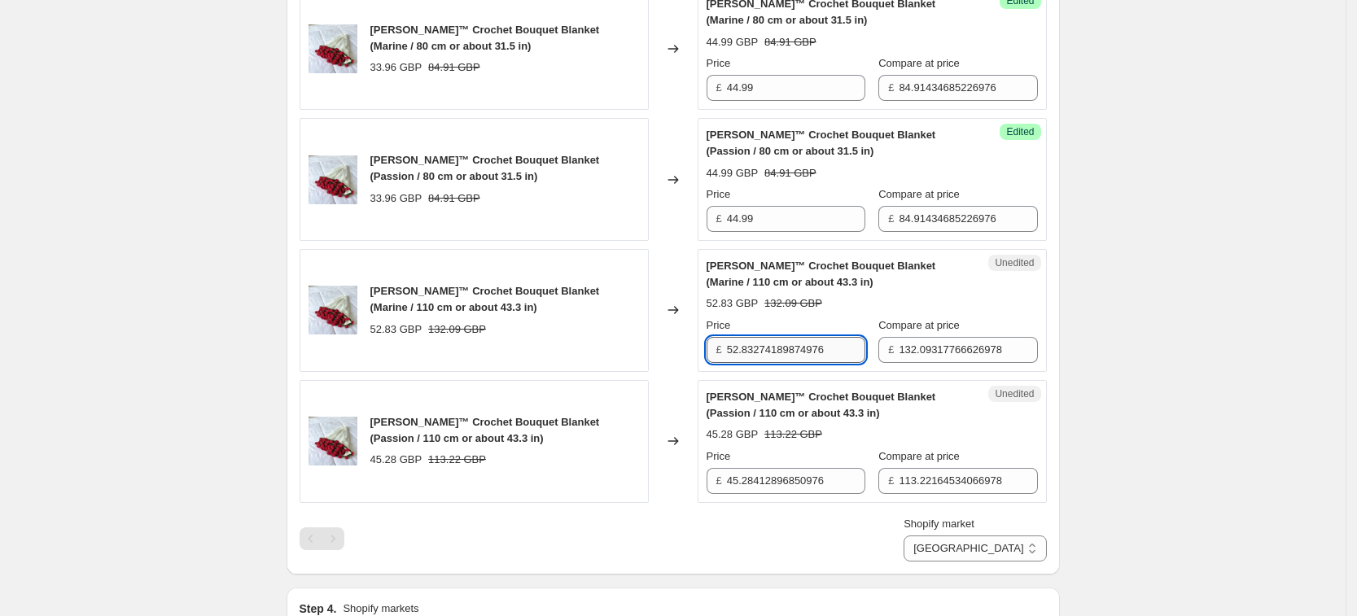
click at [782, 355] on input "52.83274189874976" at bounding box center [796, 350] width 138 height 26
type input "69.99"
click at [794, 479] on input "45.28412896850976" at bounding box center [796, 481] width 138 height 26
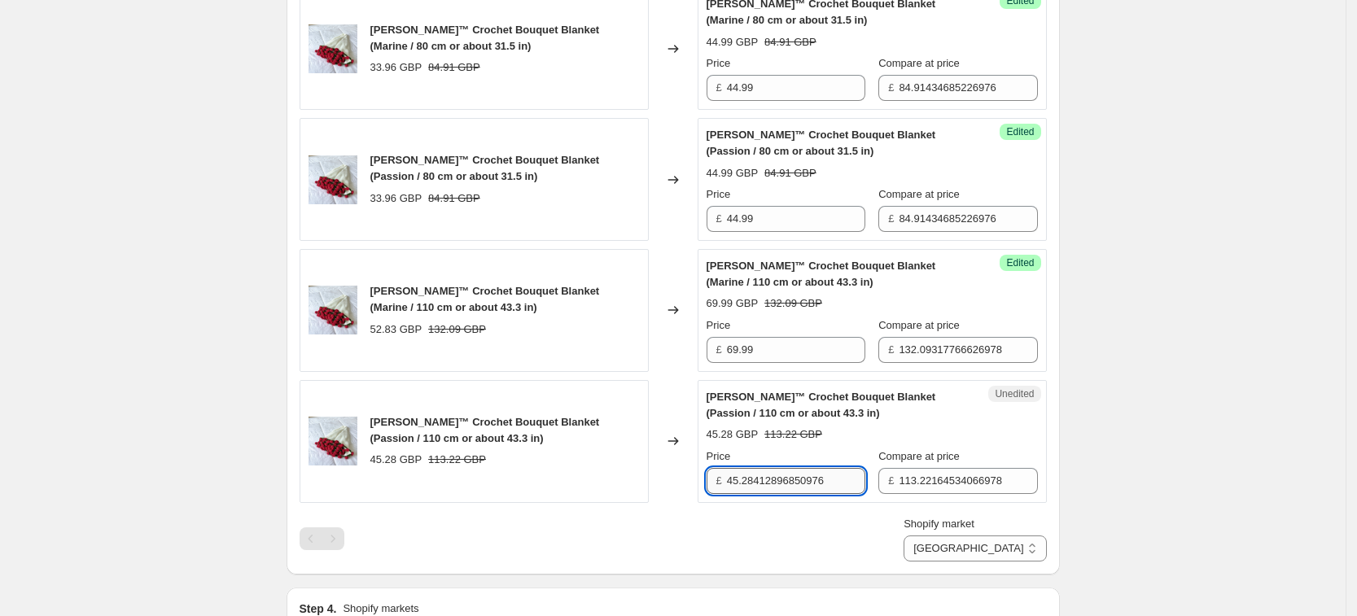
click at [794, 479] on input "45.28412896850976" at bounding box center [796, 481] width 138 height 26
type input "59.99"
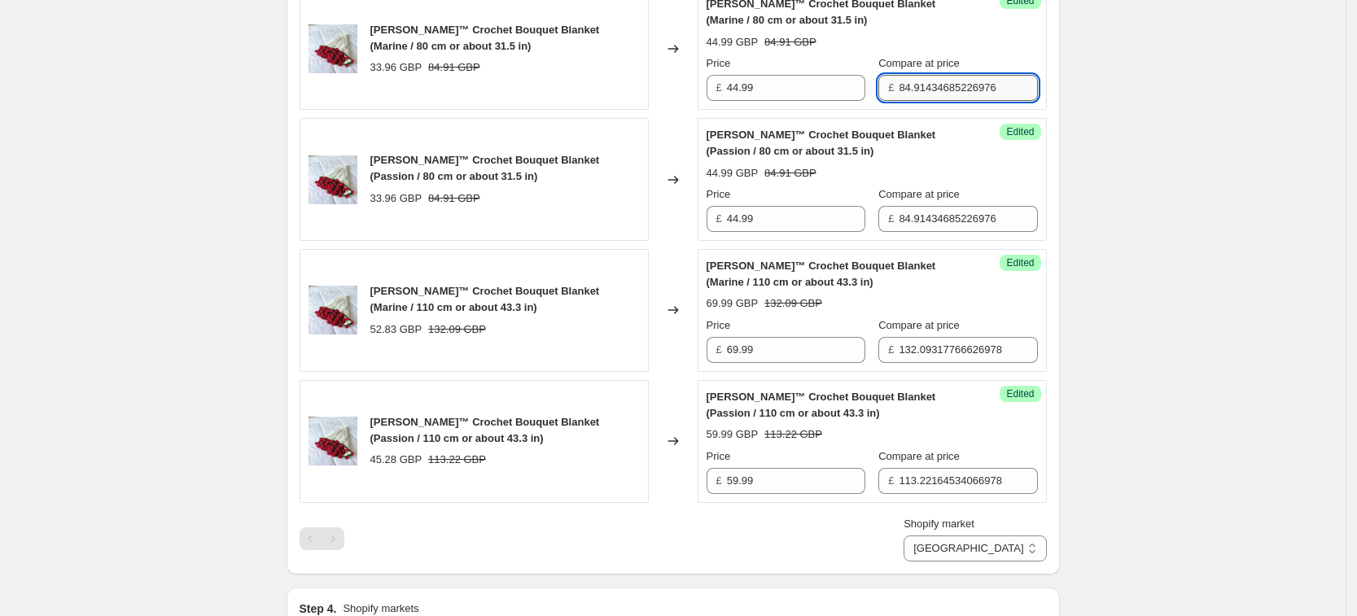
click at [971, 98] on input "84.91434685226976" at bounding box center [968, 88] width 138 height 26
type input "4"
type input "112.49"
click at [948, 217] on input "84.91434685226976" at bounding box center [968, 219] width 138 height 26
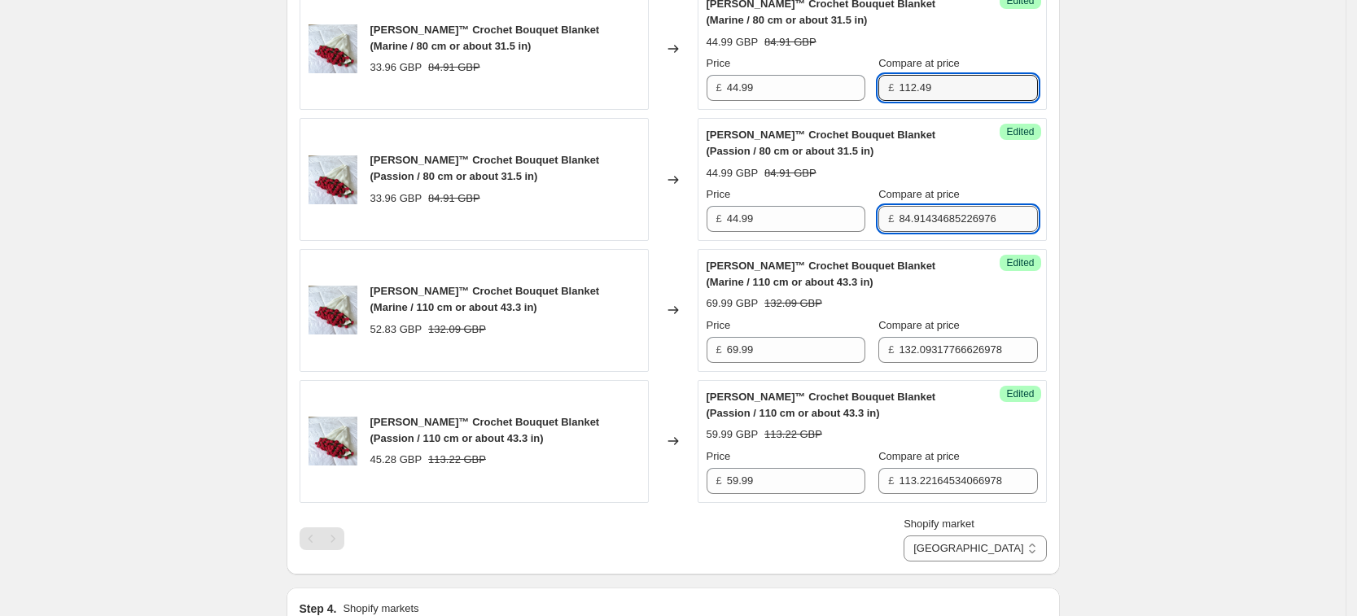
click at [948, 217] on input "84.91434685226976" at bounding box center [968, 219] width 138 height 26
type input "112.49"
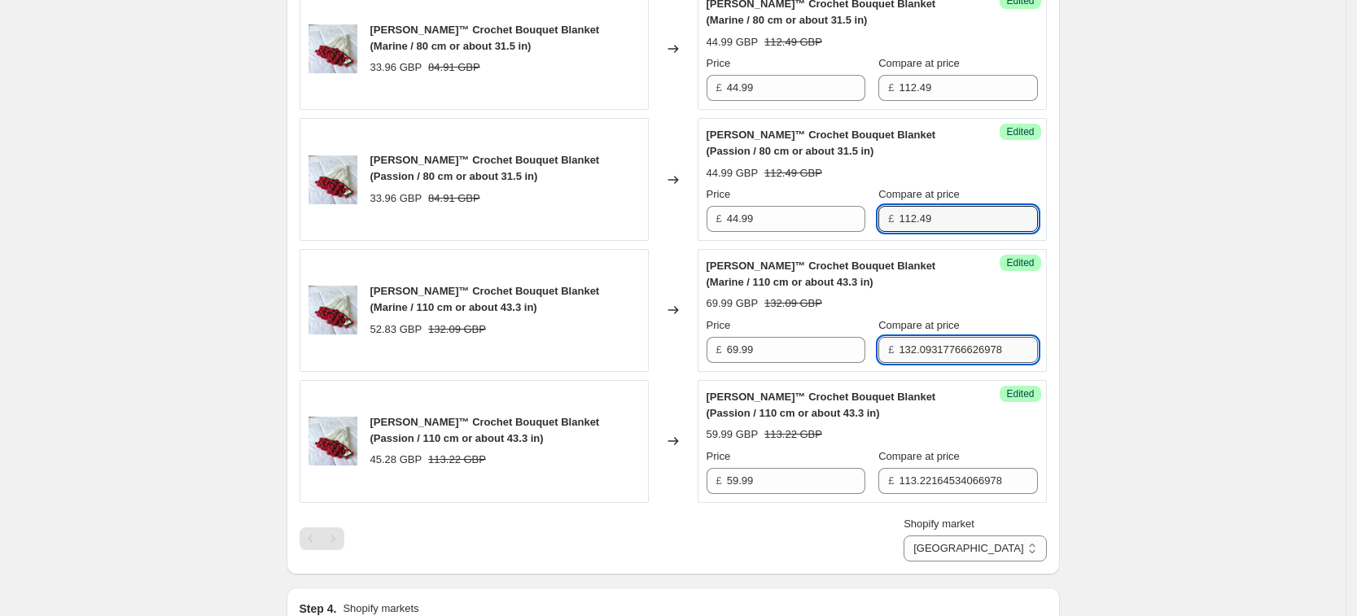
click at [946, 352] on input "132.09317766626978" at bounding box center [968, 350] width 138 height 26
click at [946, 352] on input "132.093117766626978" at bounding box center [968, 350] width 138 height 26
type input "174.99"
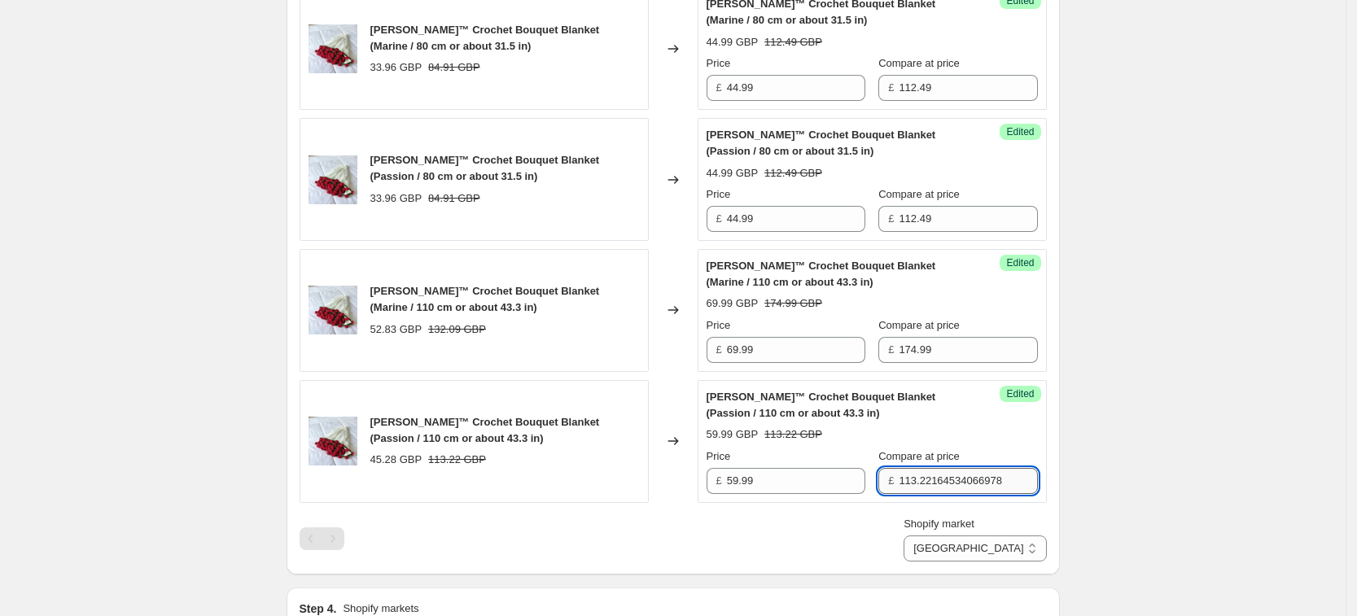
click at [1009, 479] on input "113.22164534066978" at bounding box center [968, 481] width 138 height 26
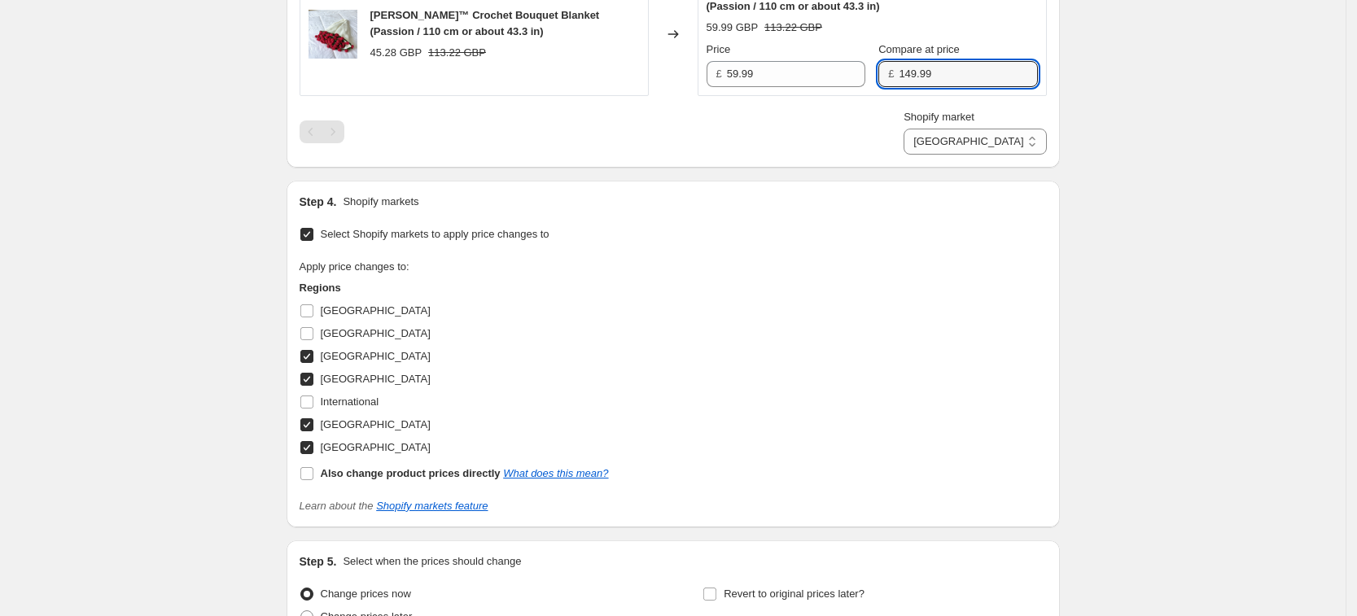
scroll to position [1181, 0]
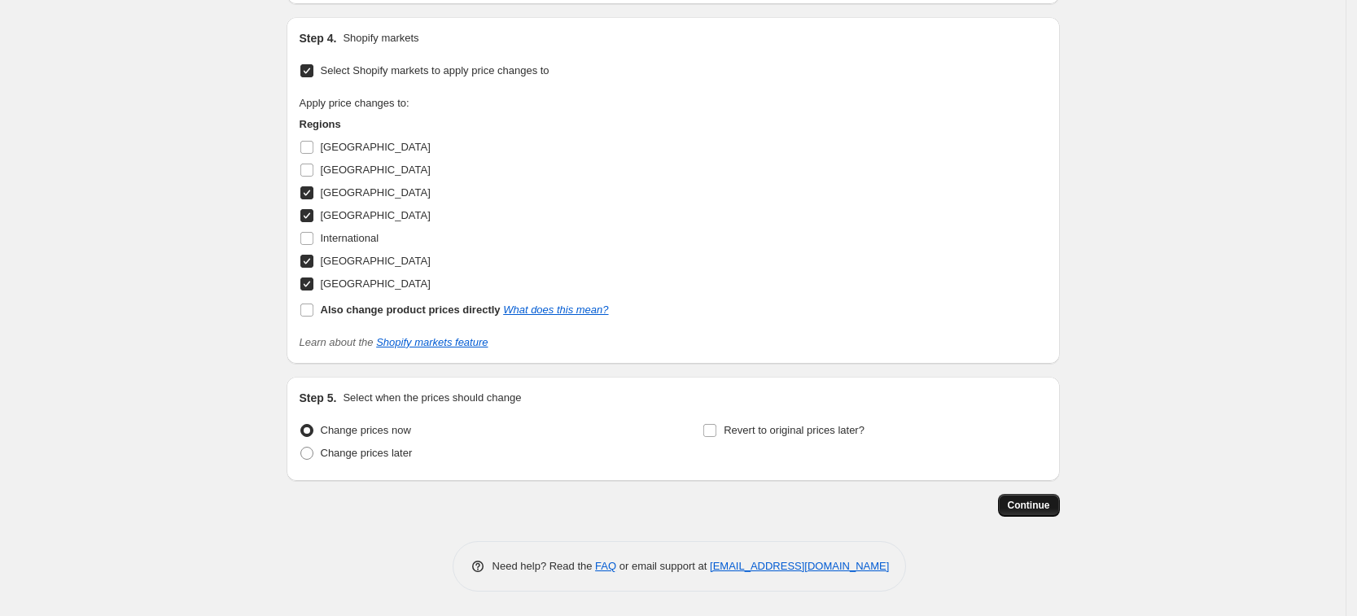
type input "149.99"
click at [1033, 506] on span "Continue" at bounding box center [1029, 505] width 42 height 13
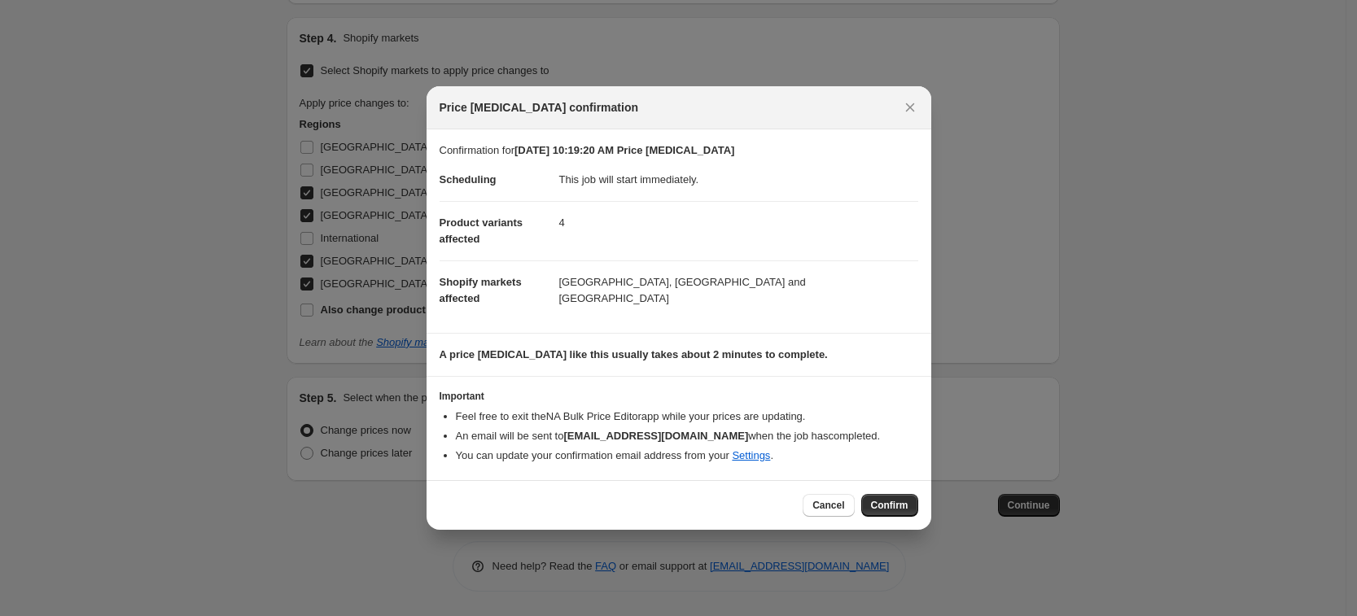
click at [906, 499] on span "Confirm" at bounding box center [889, 505] width 37 height 13
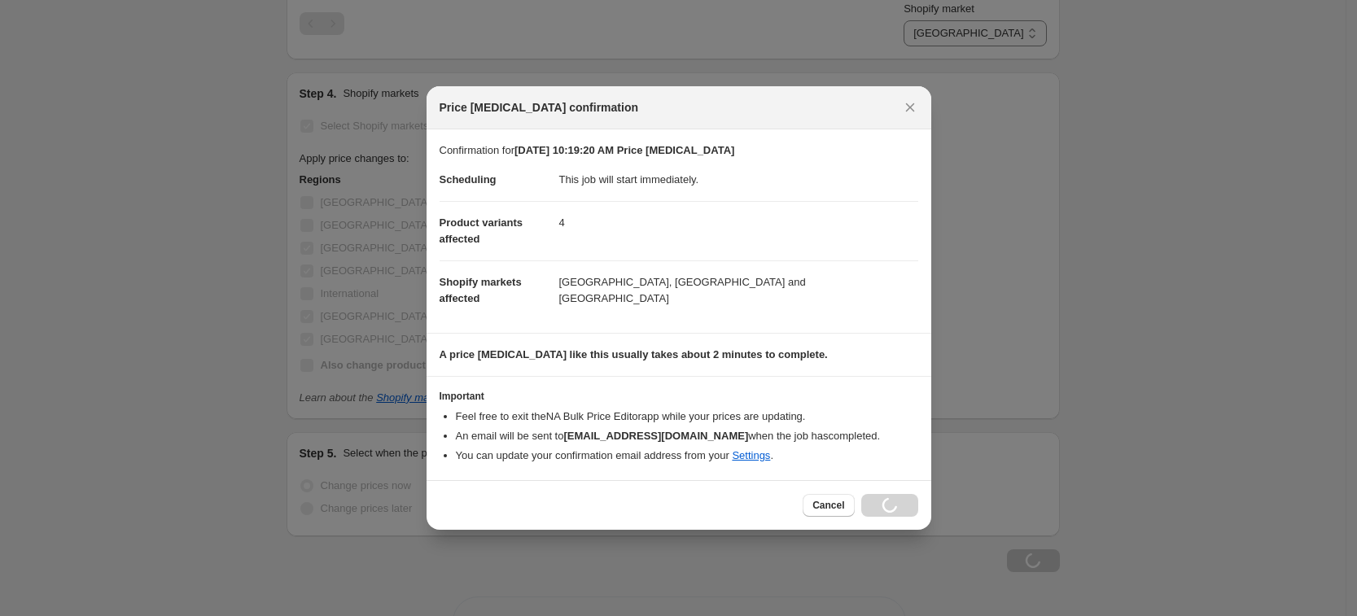
scroll to position [1236, 0]
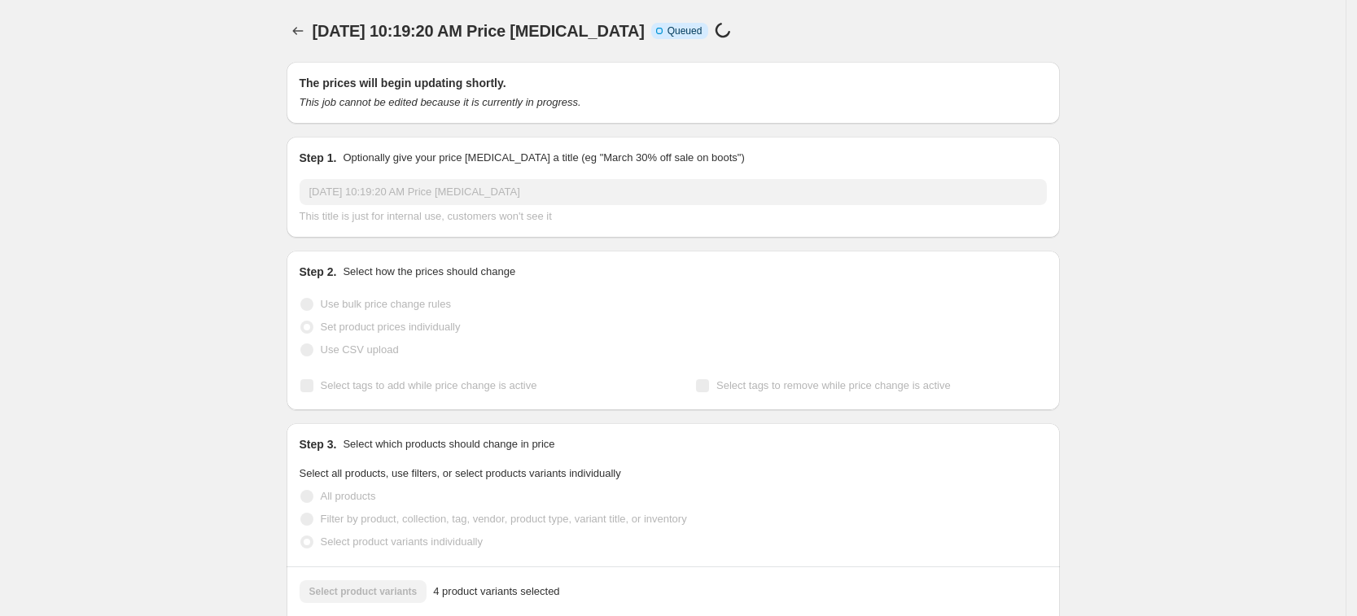
select select "7201521733"
